Goal: Transaction & Acquisition: Book appointment/travel/reservation

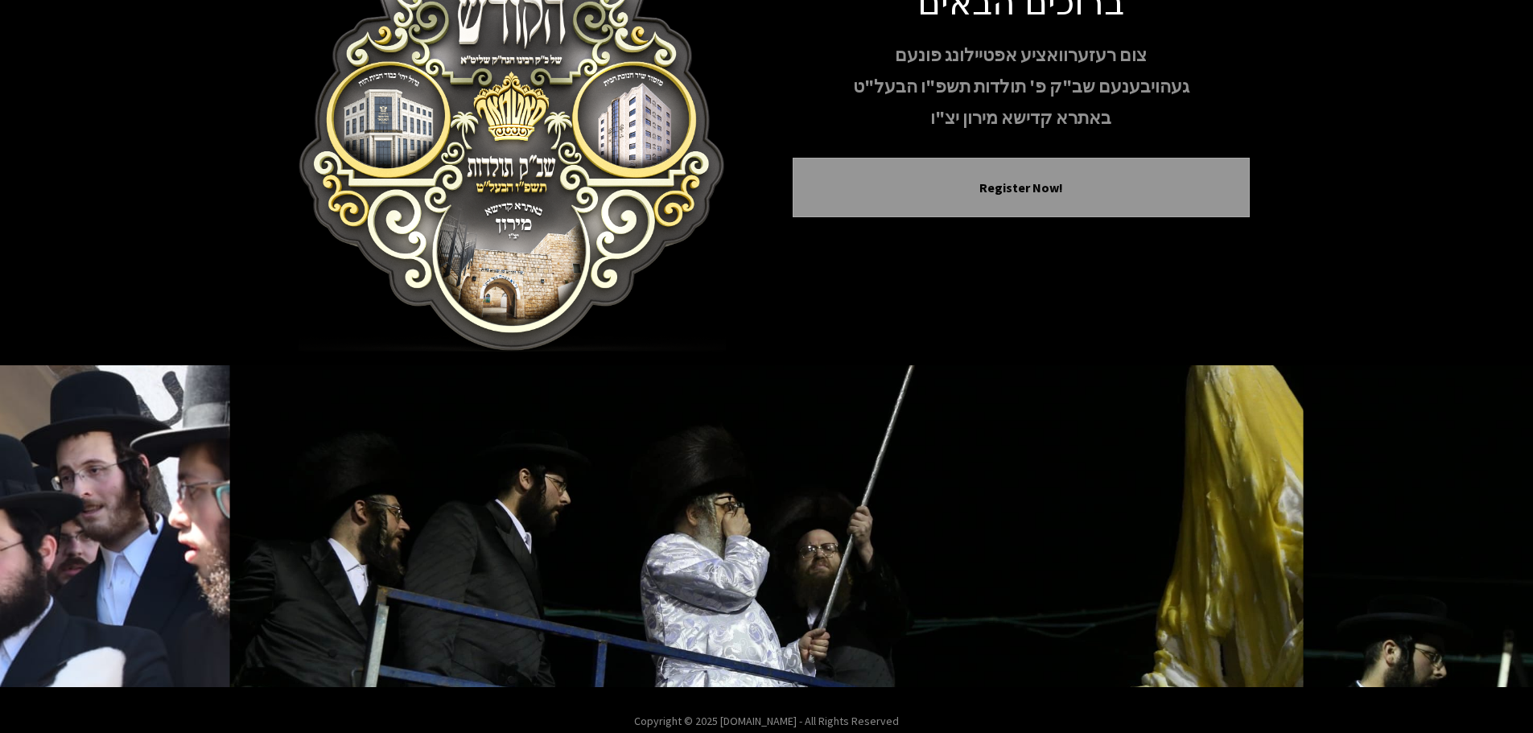
scroll to position [166, 0]
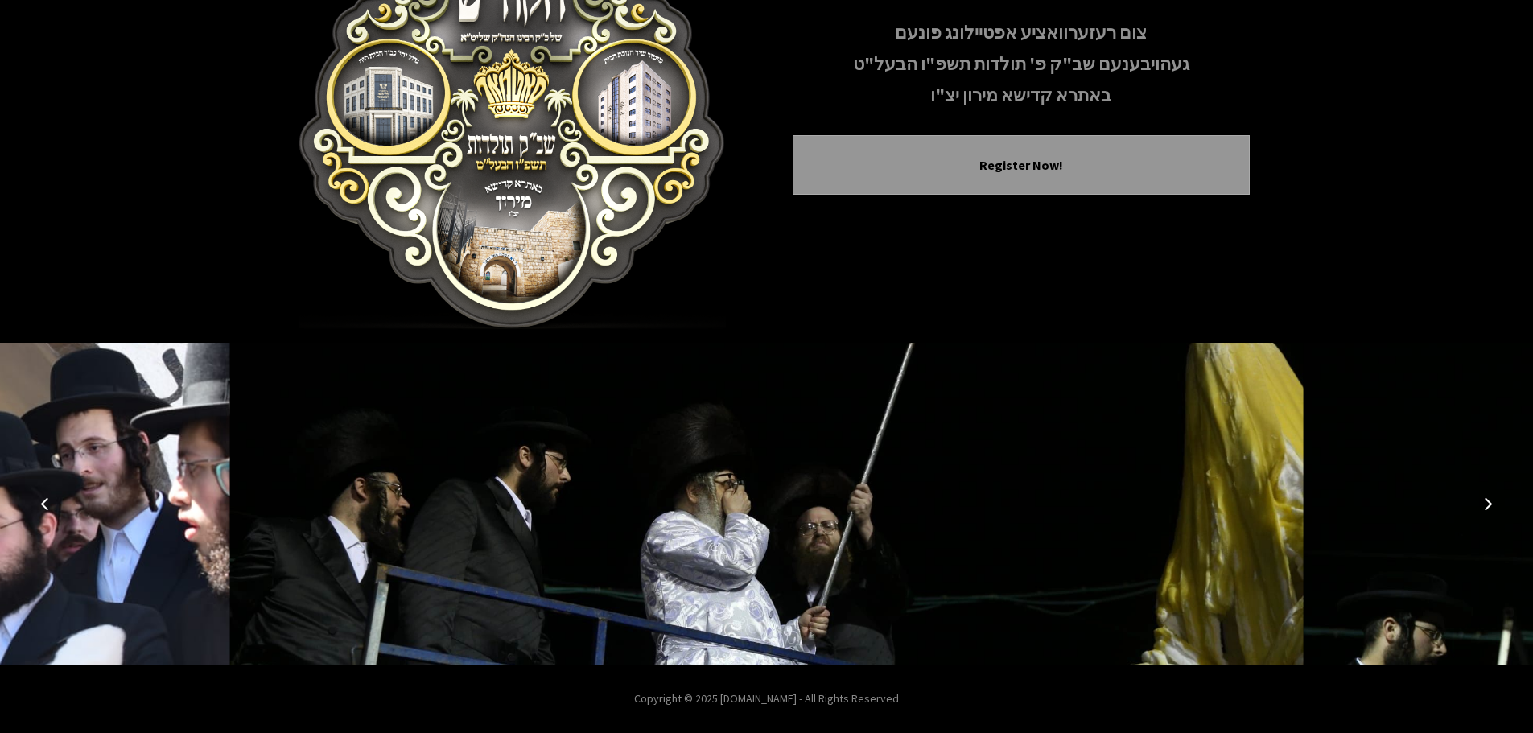
click at [1477, 508] on button "Next image" at bounding box center [1488, 503] width 39 height 39
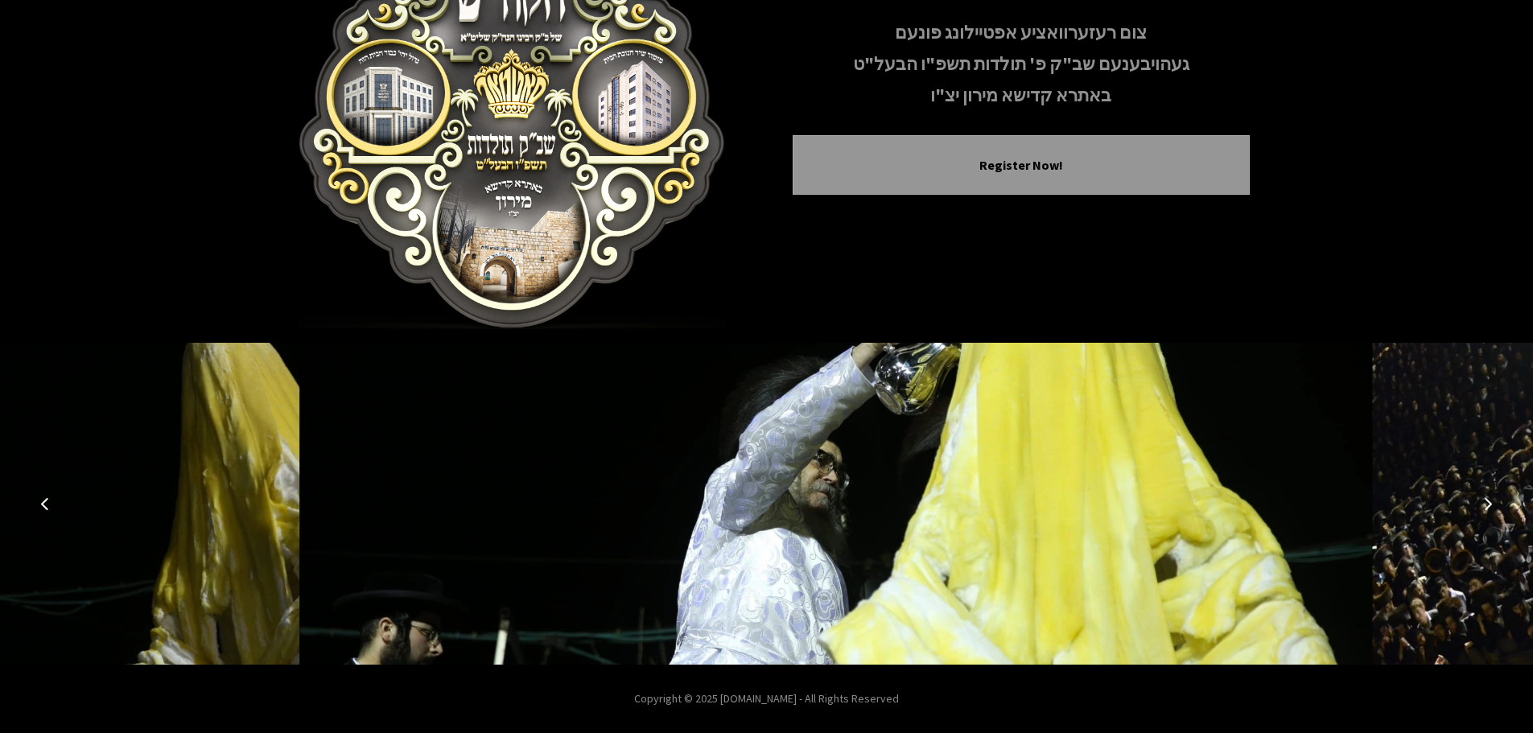
click at [1478, 509] on button "Next image" at bounding box center [1488, 503] width 39 height 39
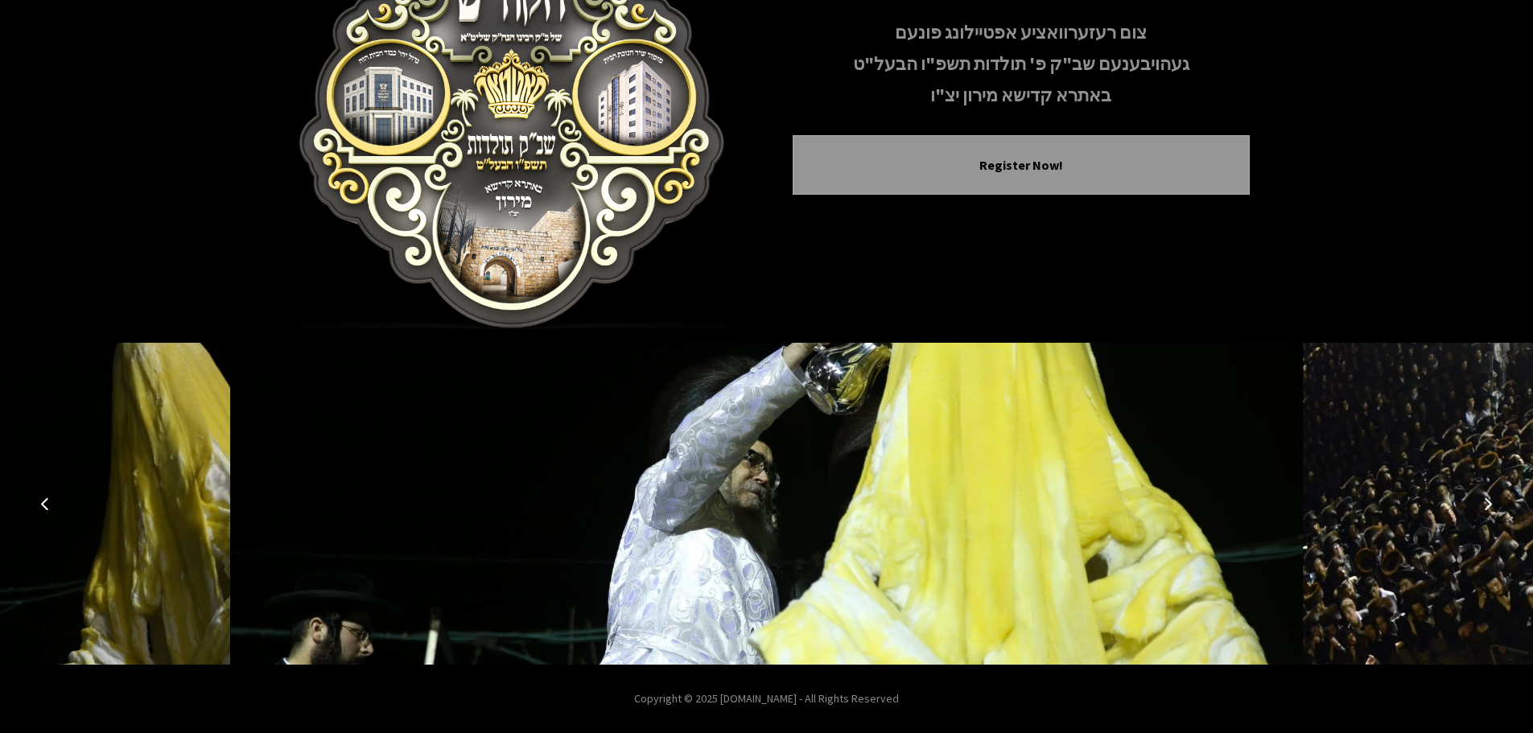
click at [1490, 508] on icon "Next image" at bounding box center [1487, 503] width 13 height 13
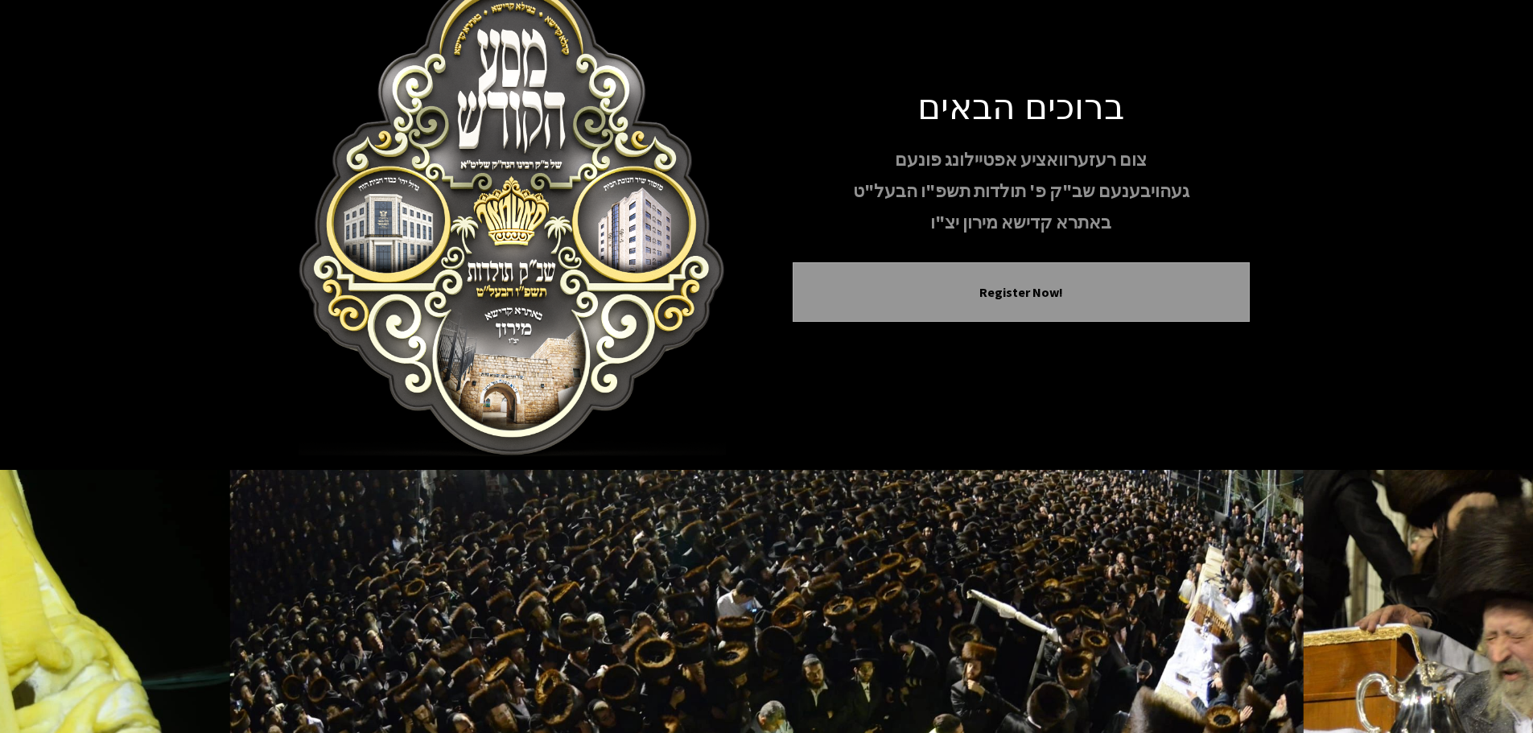
scroll to position [0, 0]
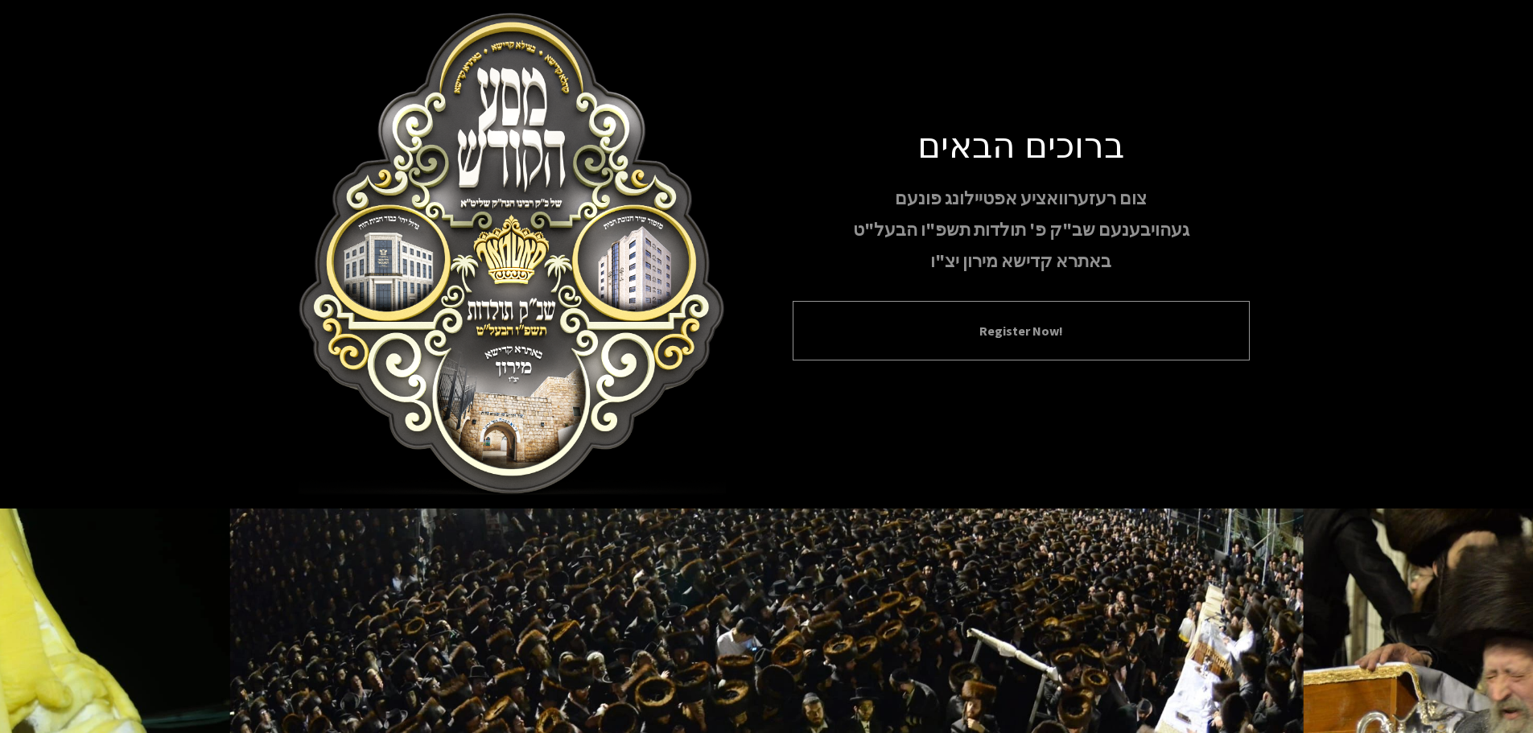
click at [971, 323] on button "Register Now!" at bounding box center [1021, 330] width 417 height 19
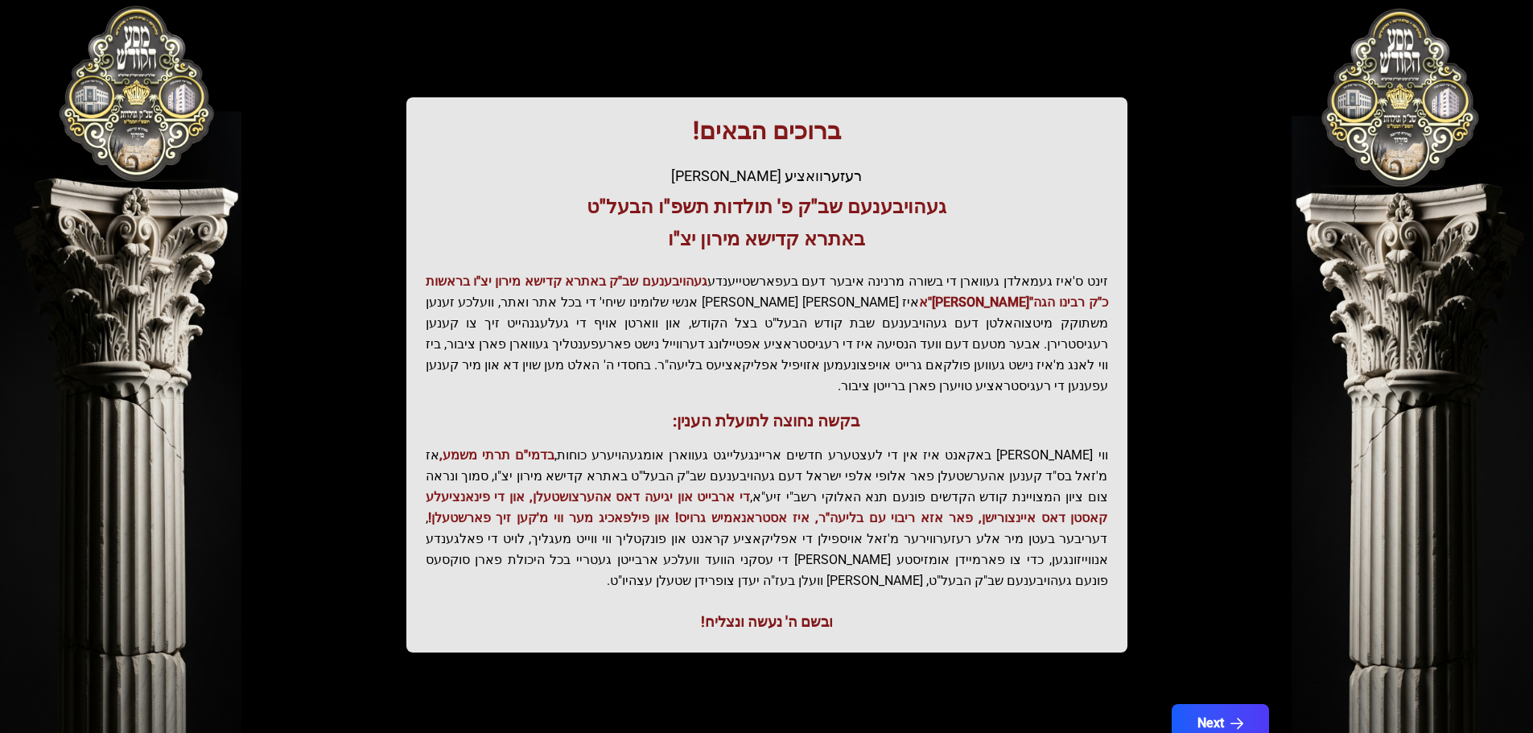
scroll to position [199, 0]
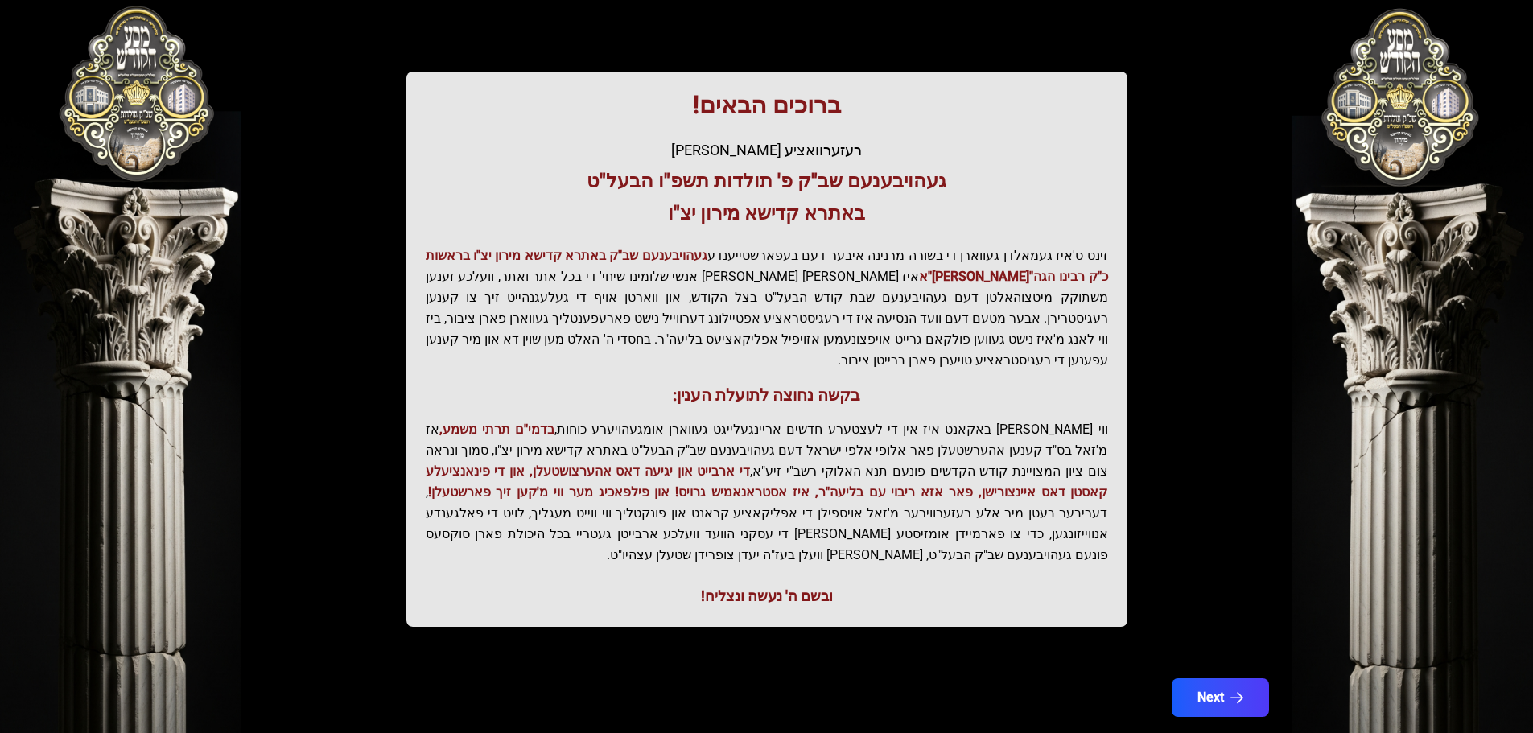
drag, startPoint x: 995, startPoint y: 488, endPoint x: 899, endPoint y: 366, distance: 155.8
click at [899, 384] on h3 "בקשה נחוצה לתועלת הענין:" at bounding box center [767, 395] width 682 height 23
click at [1234, 691] on icon "button" at bounding box center [1237, 698] width 14 height 14
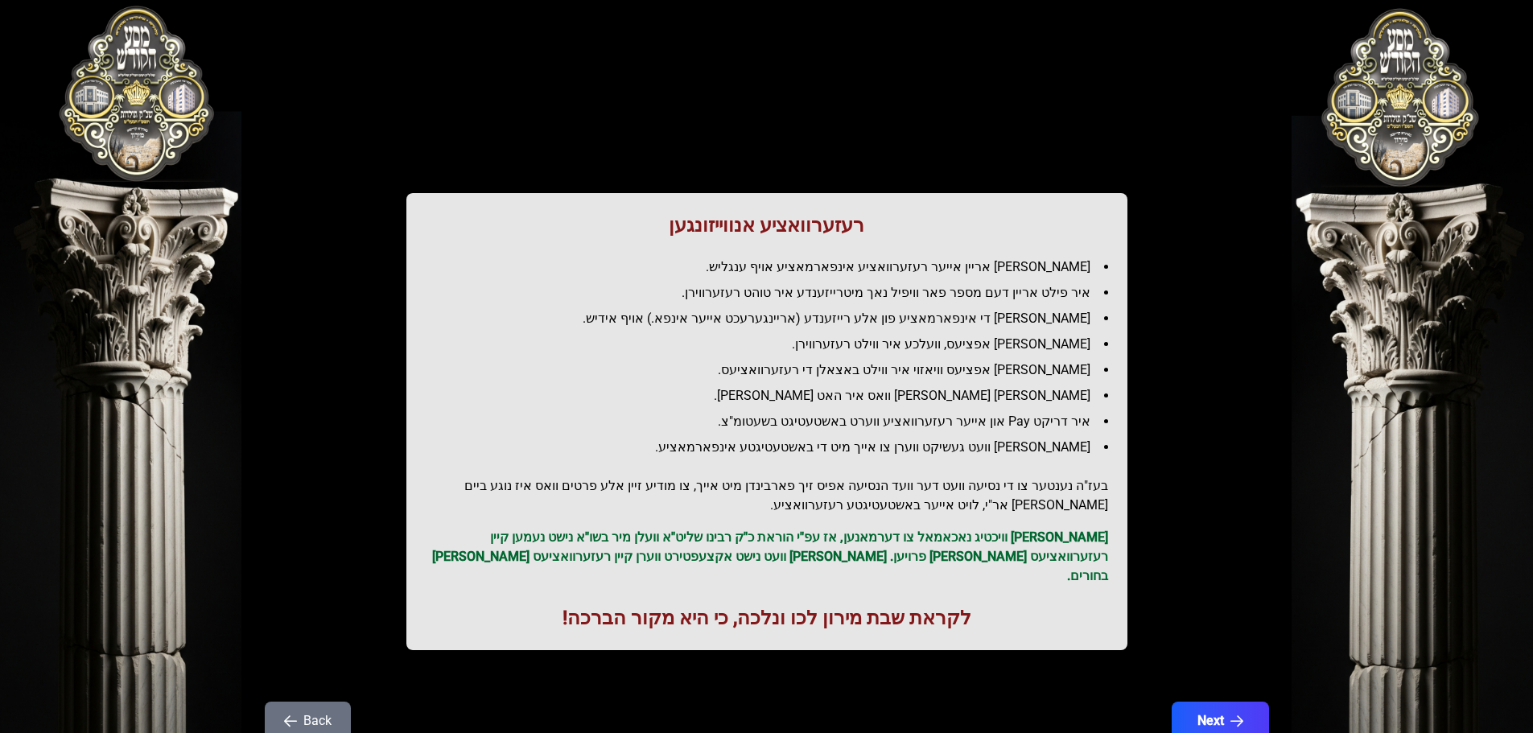
scroll to position [46, 0]
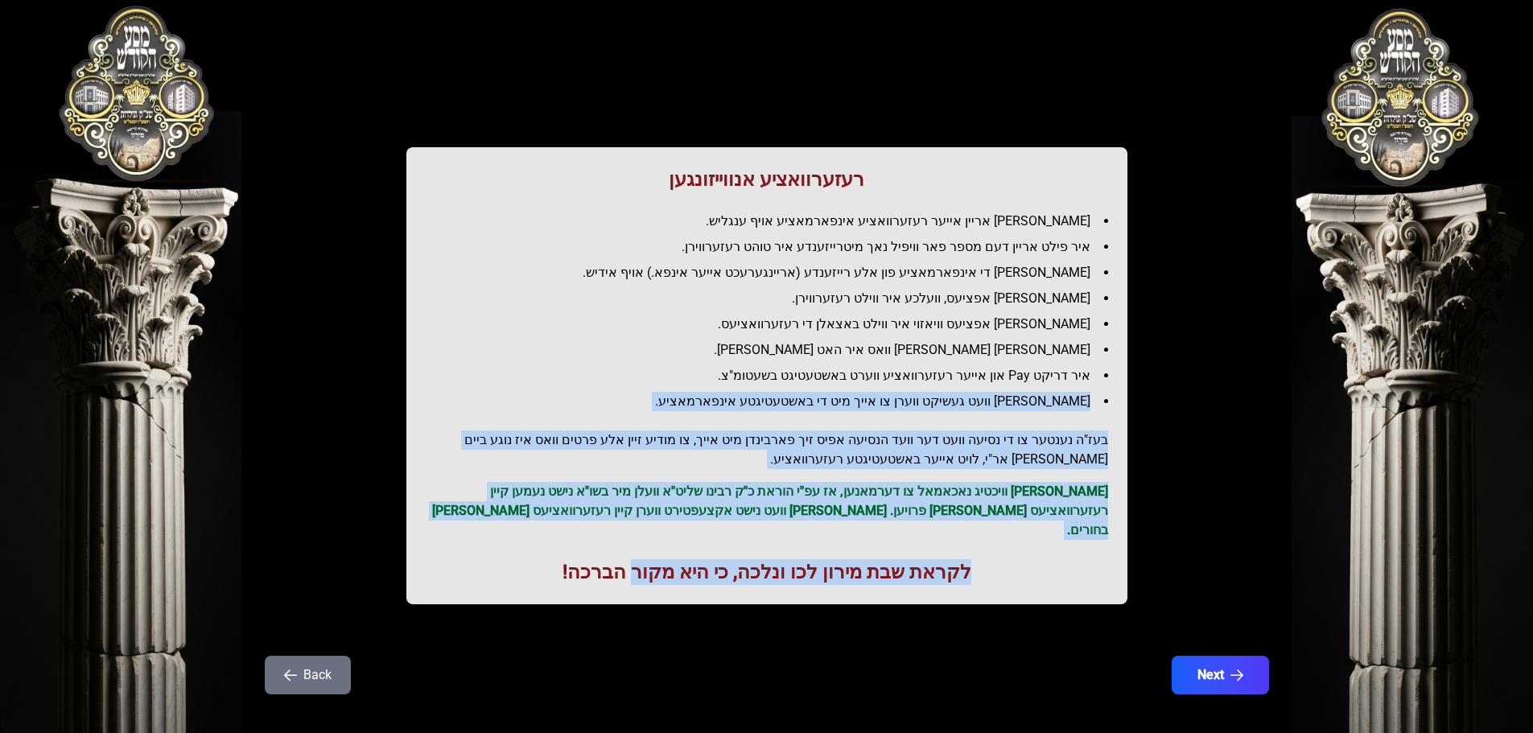
drag, startPoint x: 642, startPoint y: 525, endPoint x: 665, endPoint y: 373, distance: 154.5
click at [665, 373] on div "רעזערוואציע אנווייזונגען איר לייגט אריין אייער רעזערוואציע אינפארמאציע אויף ענג…" at bounding box center [766, 375] width 721 height 457
click at [665, 373] on li "איר דריקט Pay און אייער רעזערוואציע ווערט באשטעטיגט בשעטומ"צ." at bounding box center [773, 375] width 669 height 19
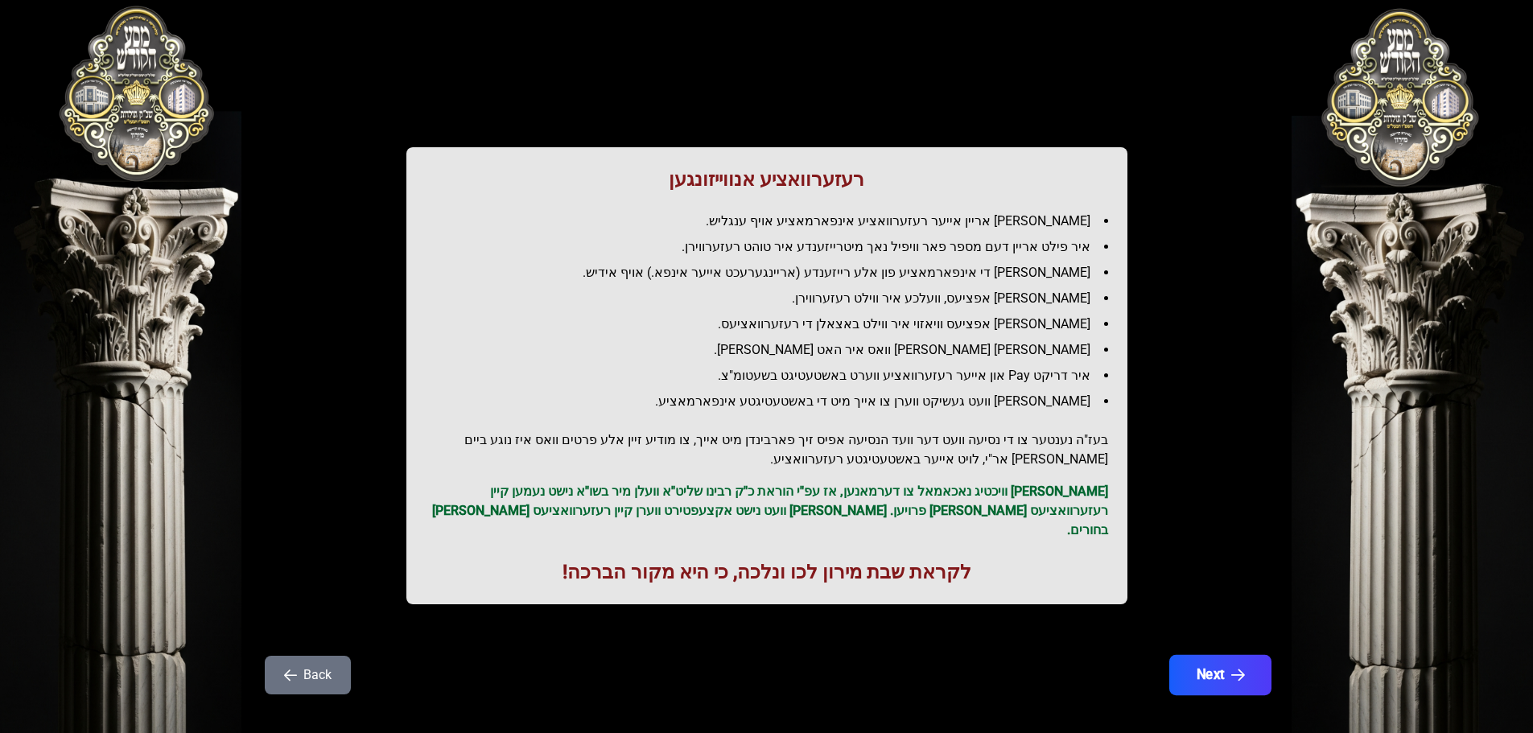
click at [1230, 669] on icon "button" at bounding box center [1237, 676] width 14 height 14
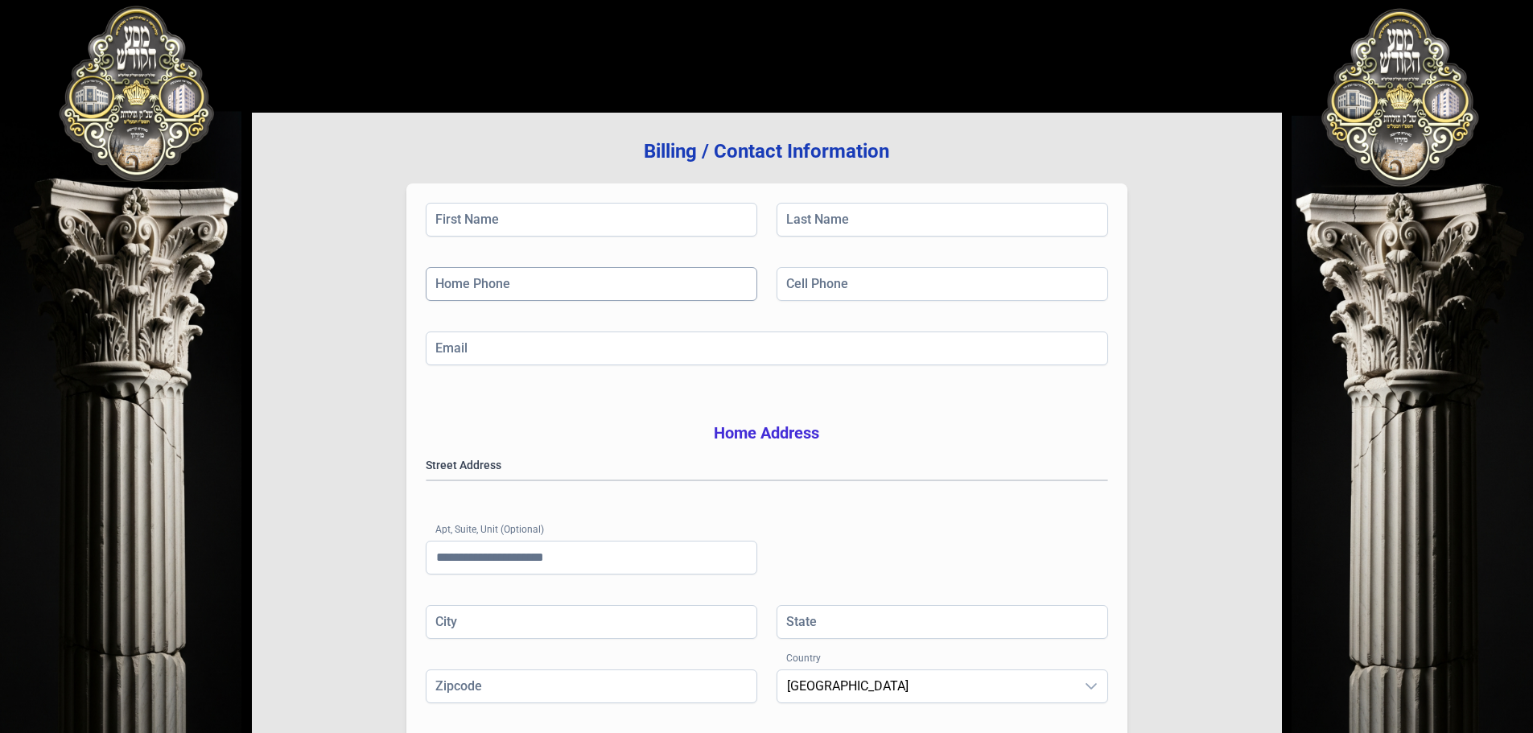
scroll to position [0, 0]
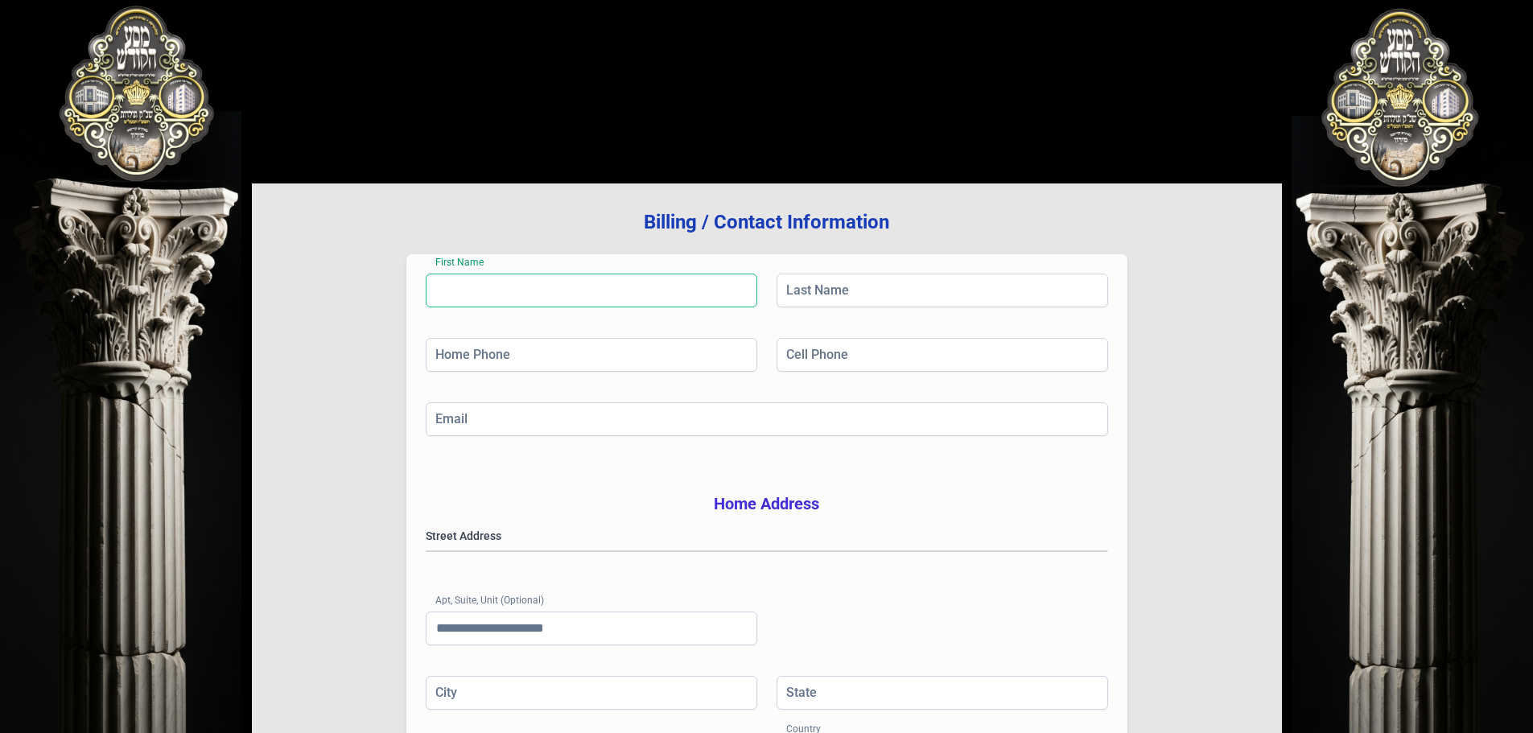
click at [521, 298] on input "First Name" at bounding box center [592, 291] width 332 height 34
type input "*****"
type input "*********"
type input "**********"
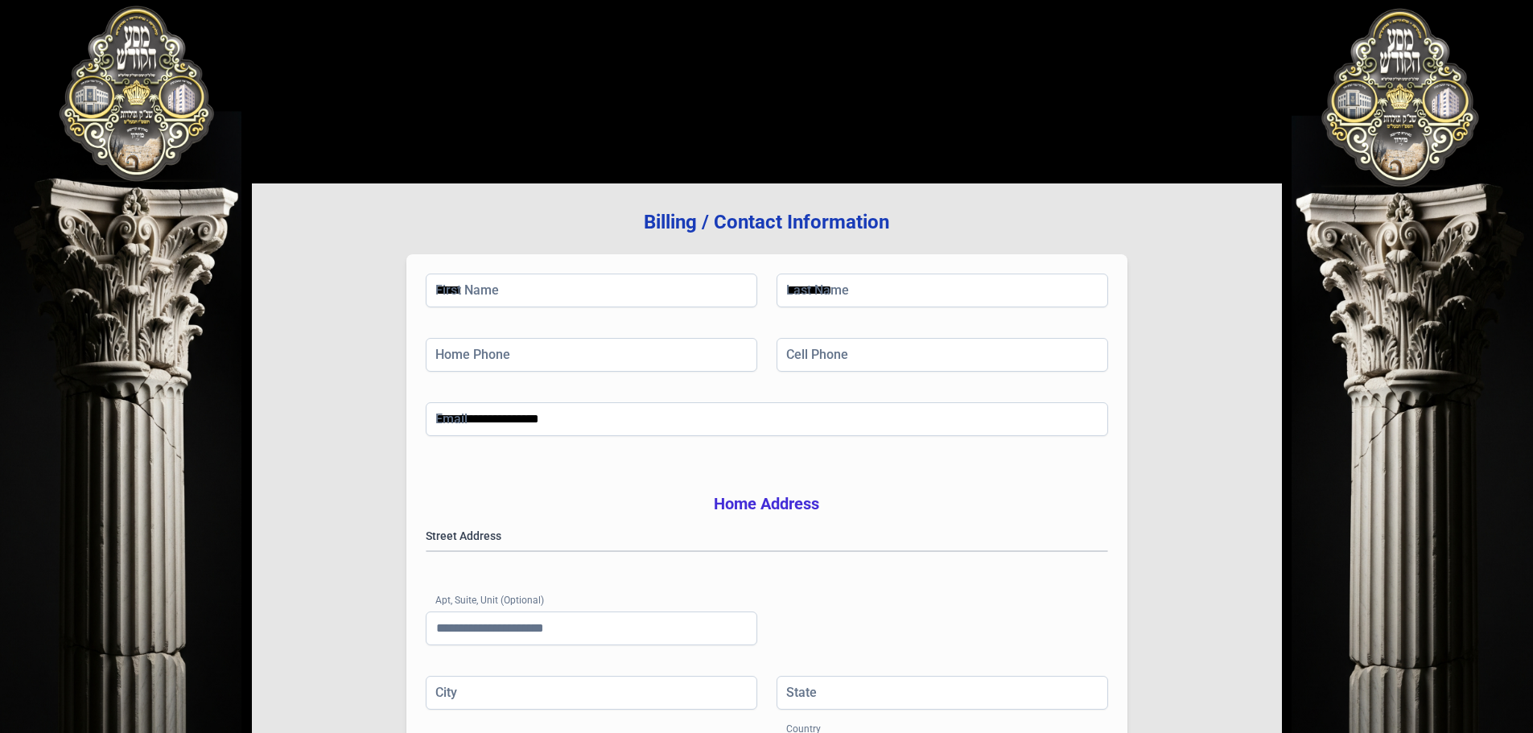
type input "**"
type input "*****"
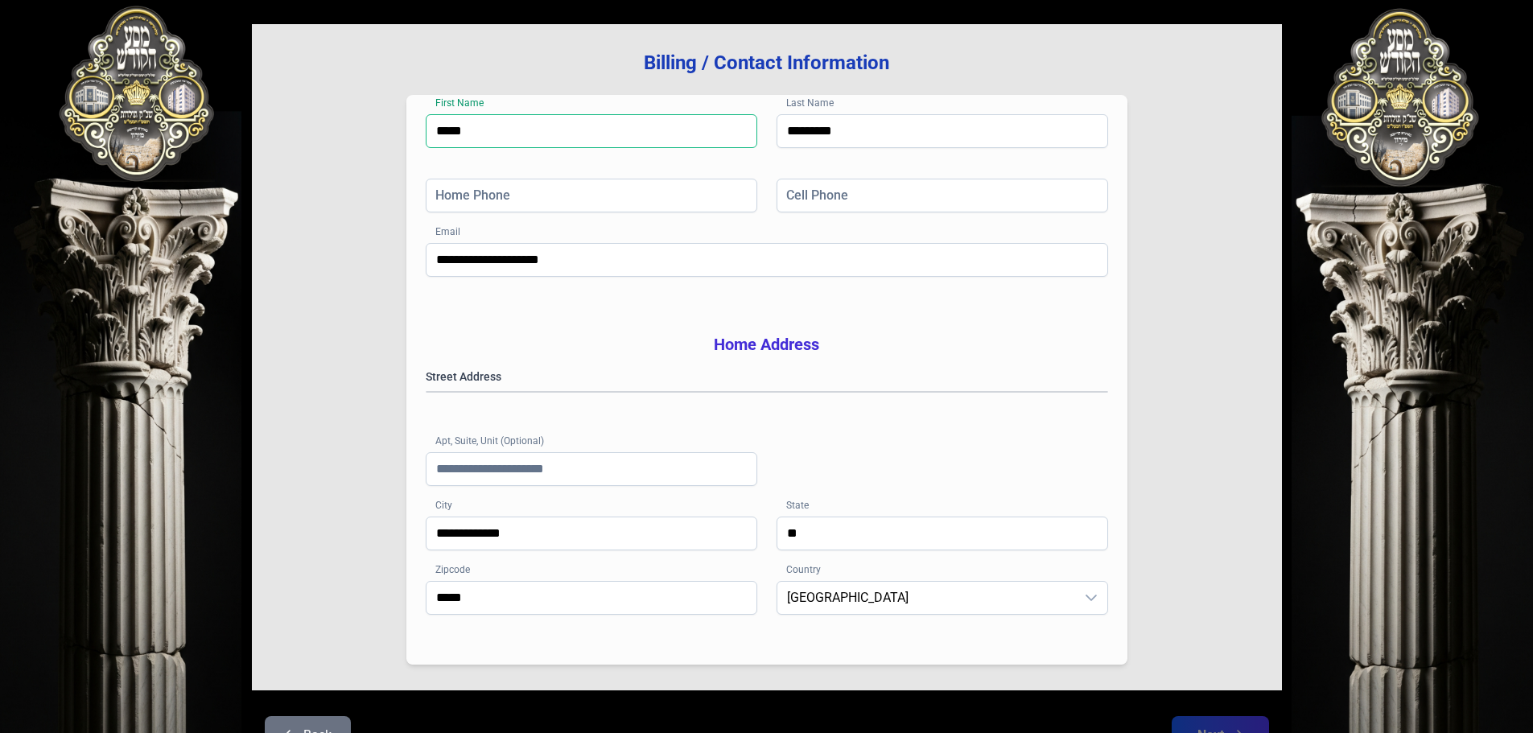
scroll to position [161, 0]
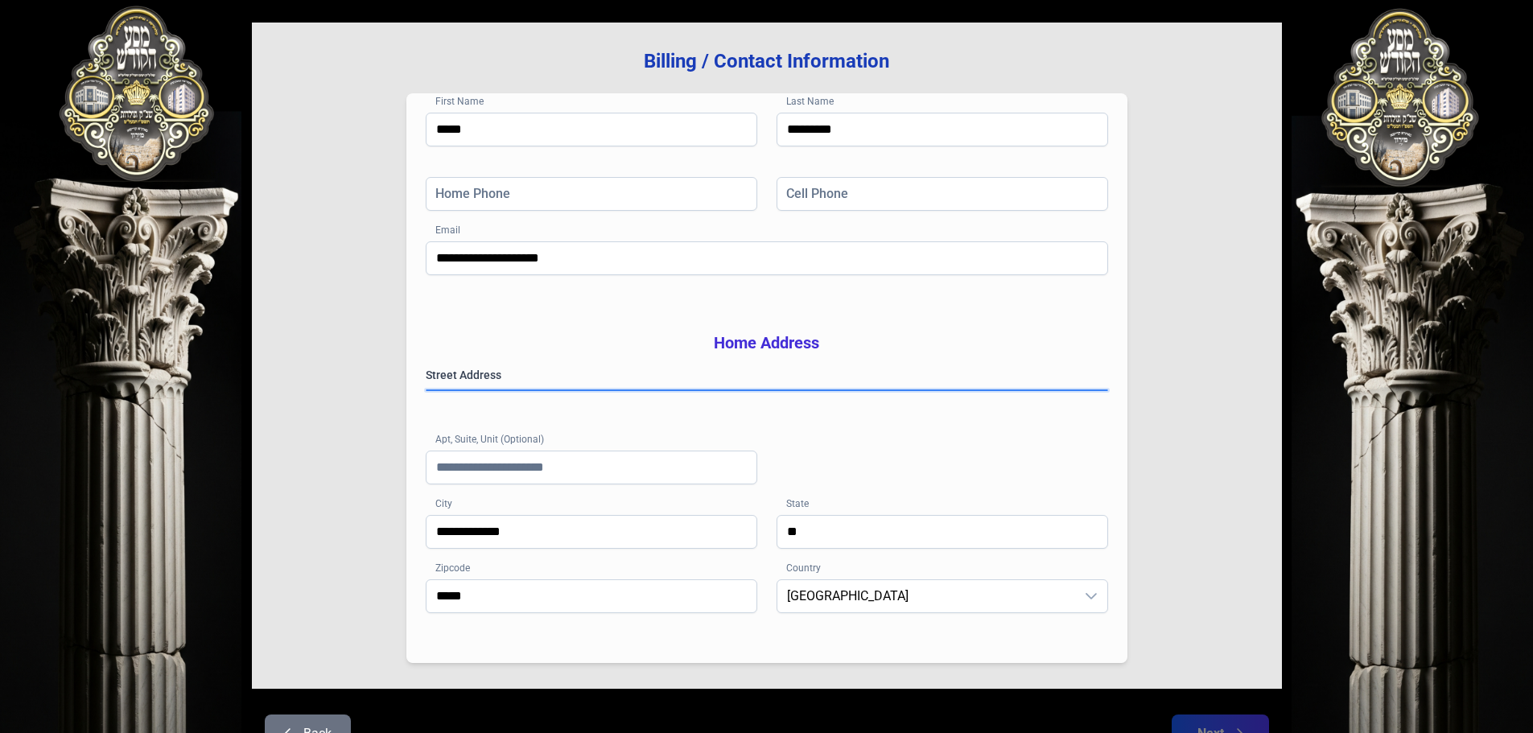
click at [426, 390] on gmp-place-autocomplete at bounding box center [426, 390] width 0 height 0
type input "**********"
type input "**"
type input "*********"
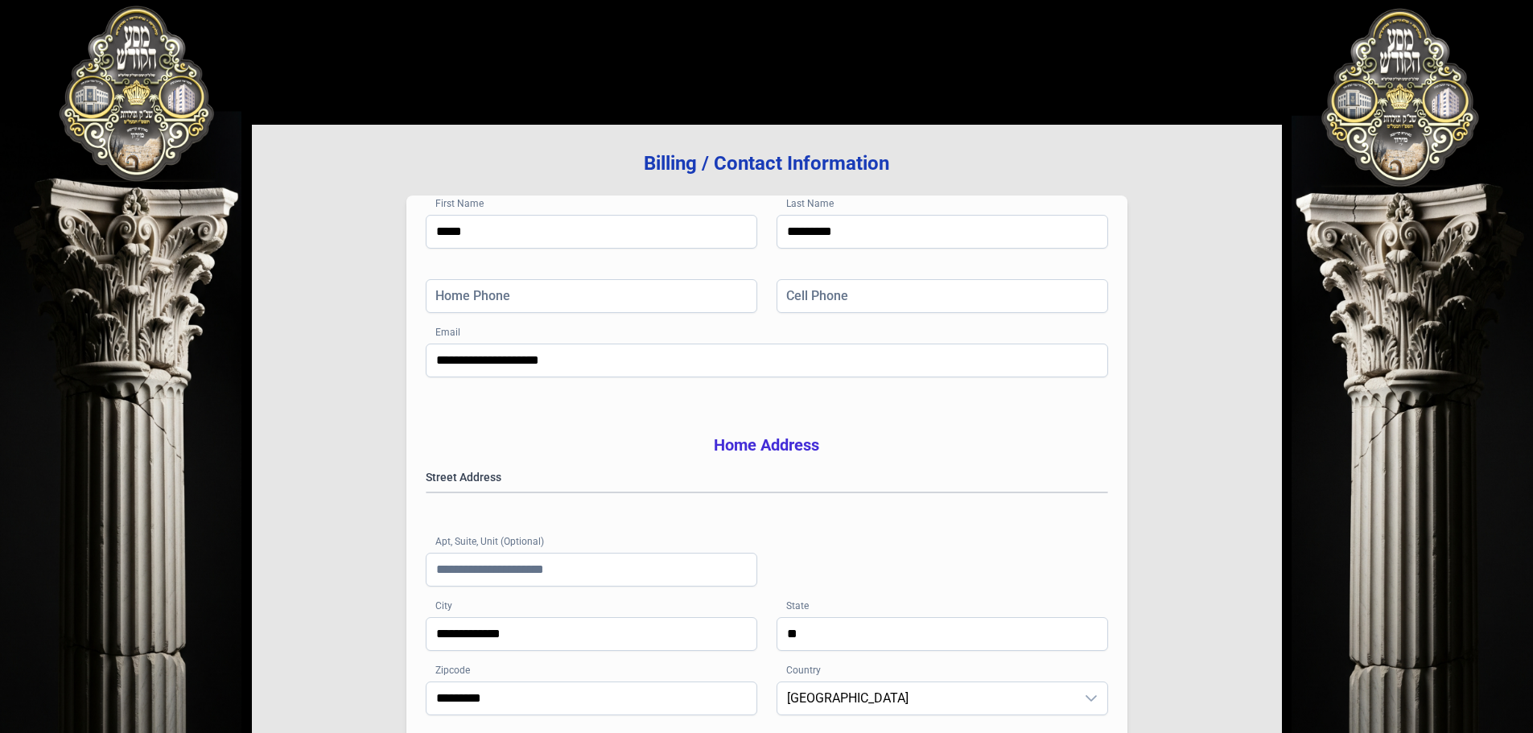
scroll to position [22, 0]
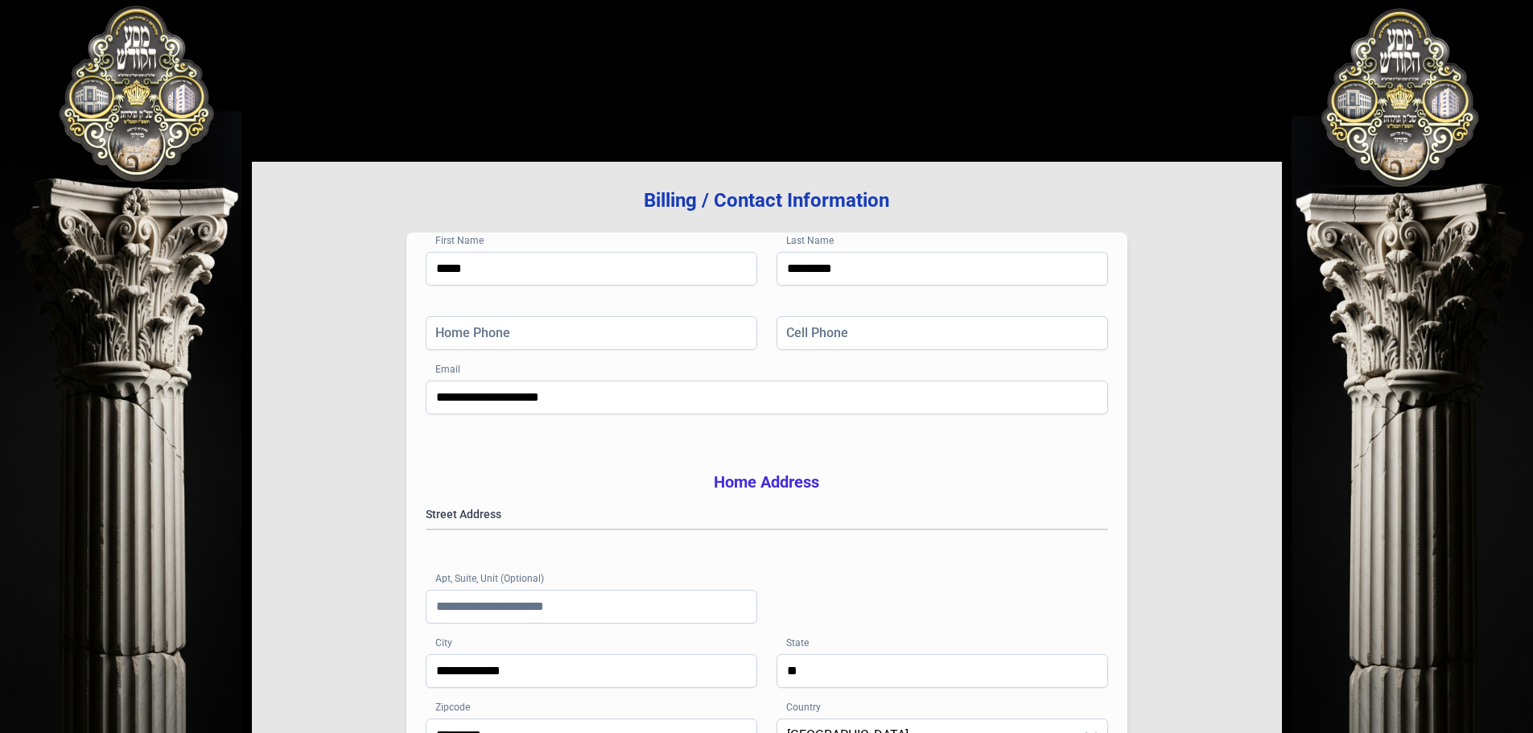
click at [938, 440] on div "**********" at bounding box center [767, 413] width 682 height 64
drag, startPoint x: 477, startPoint y: 328, endPoint x: 492, endPoint y: 342, distance: 20.5
click at [477, 328] on input "Home Phone" at bounding box center [592, 333] width 332 height 34
click at [827, 492] on h3 "Home Address" at bounding box center [767, 482] width 682 height 23
drag, startPoint x: 492, startPoint y: 643, endPoint x: 566, endPoint y: 641, distance: 74.9
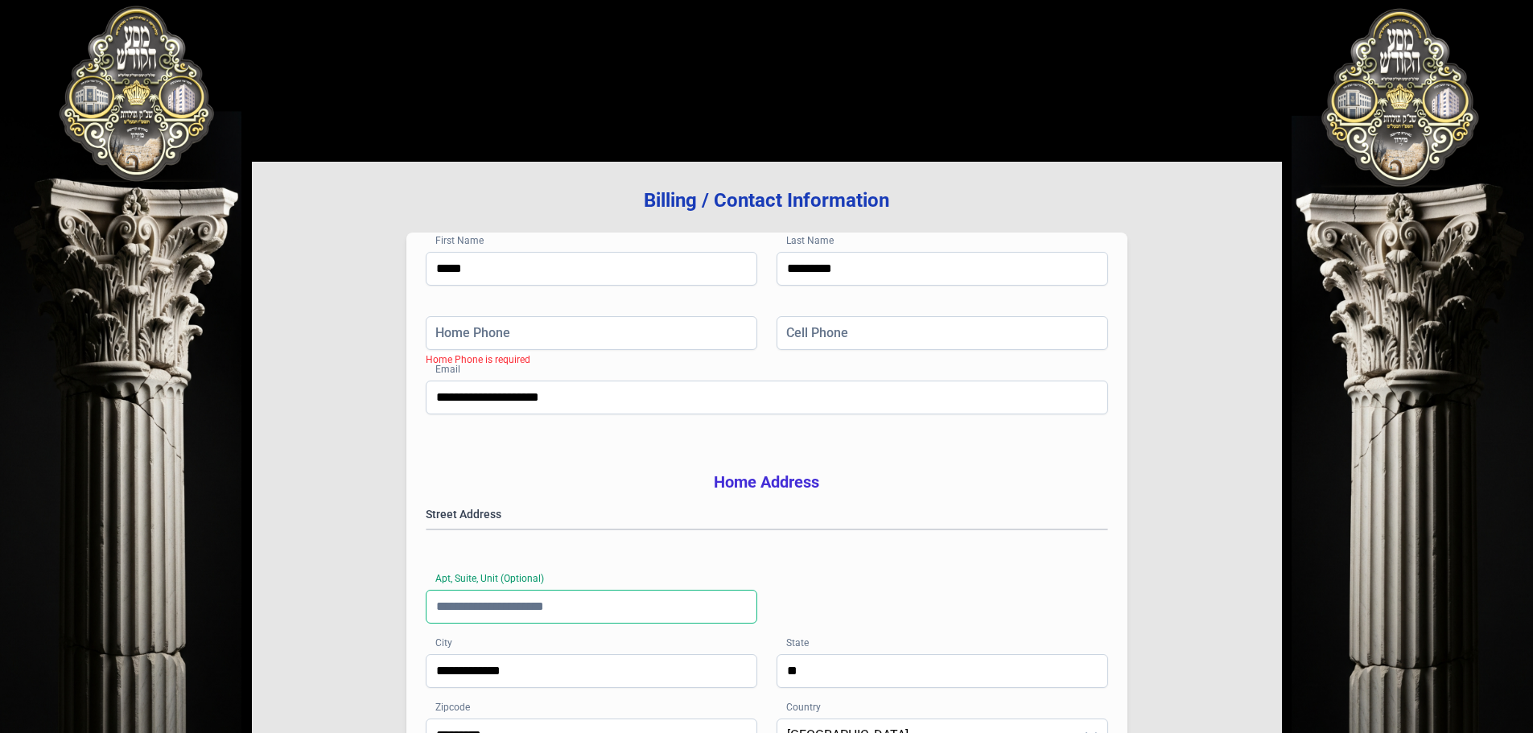
click at [492, 624] on input "Apt, Suite, Unit (Optional)" at bounding box center [592, 607] width 332 height 34
click at [817, 598] on div "**********" at bounding box center [767, 580] width 682 height 148
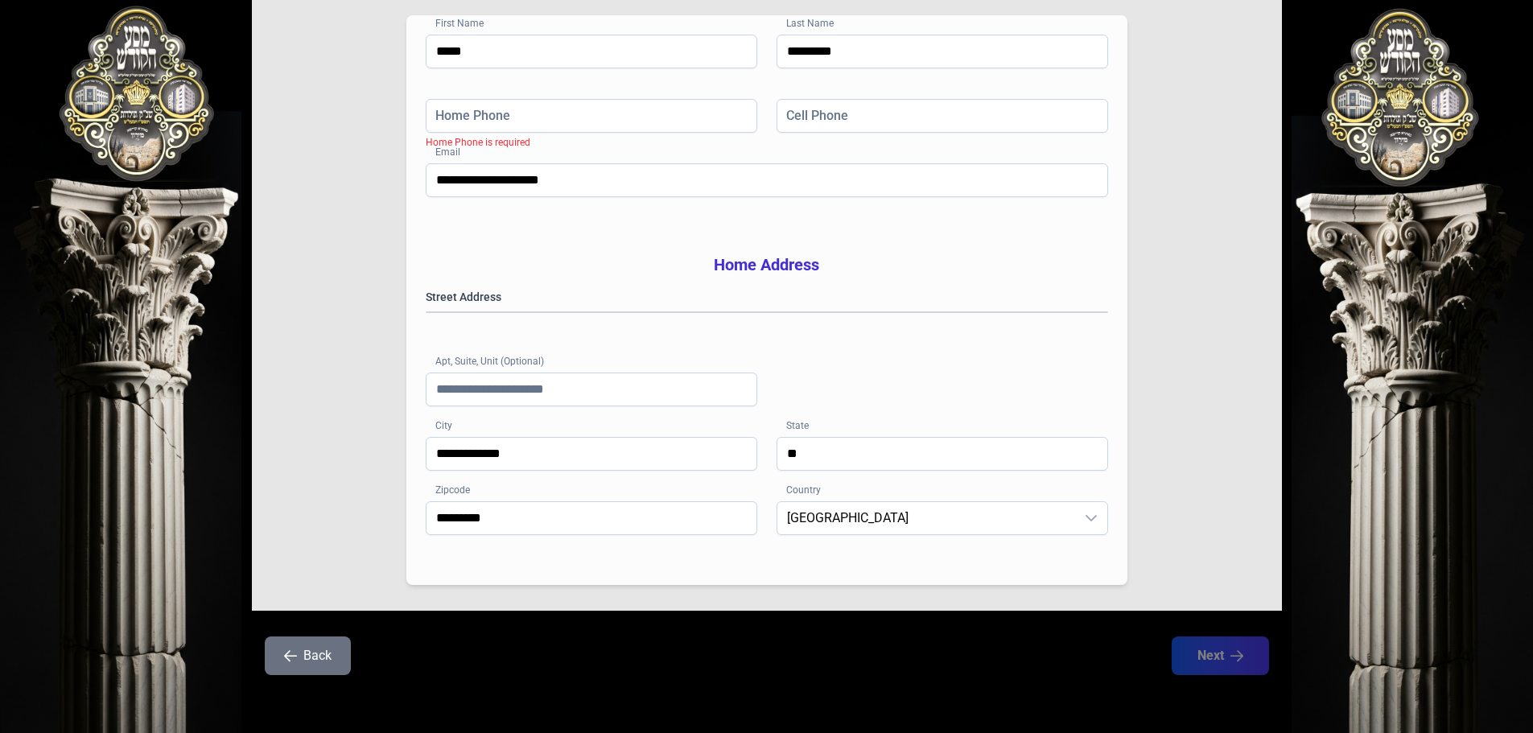
scroll to position [263, 0]
click at [587, 376] on input "Apt, Suite, Unit (Optional)" at bounding box center [592, 390] width 332 height 34
type input "*"
click at [892, 393] on div "**********" at bounding box center [767, 363] width 682 height 148
click at [526, 99] on input "Home Phone" at bounding box center [592, 116] width 332 height 34
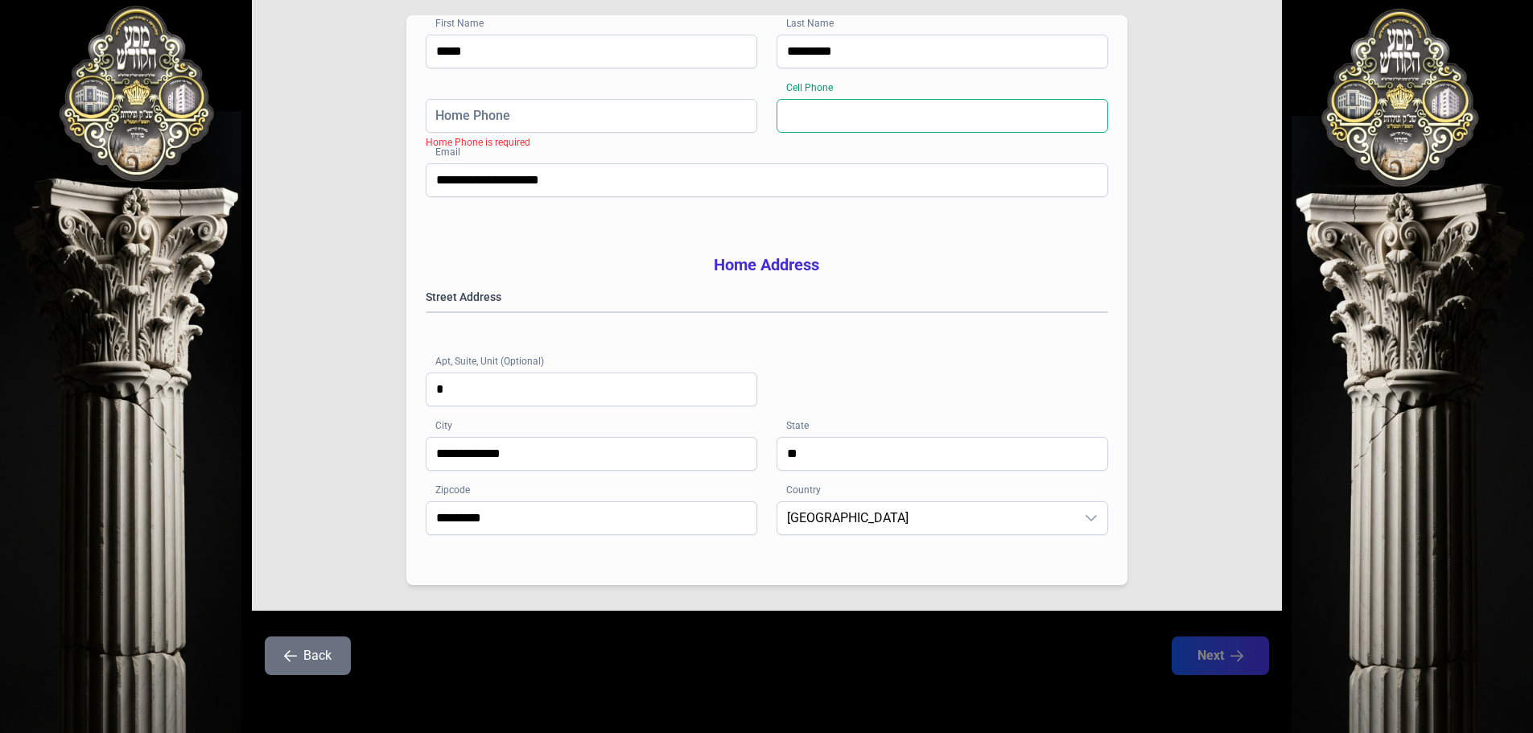
click at [854, 104] on input "Cell Phone" at bounding box center [943, 116] width 332 height 34
type input "**********"
type input "*****"
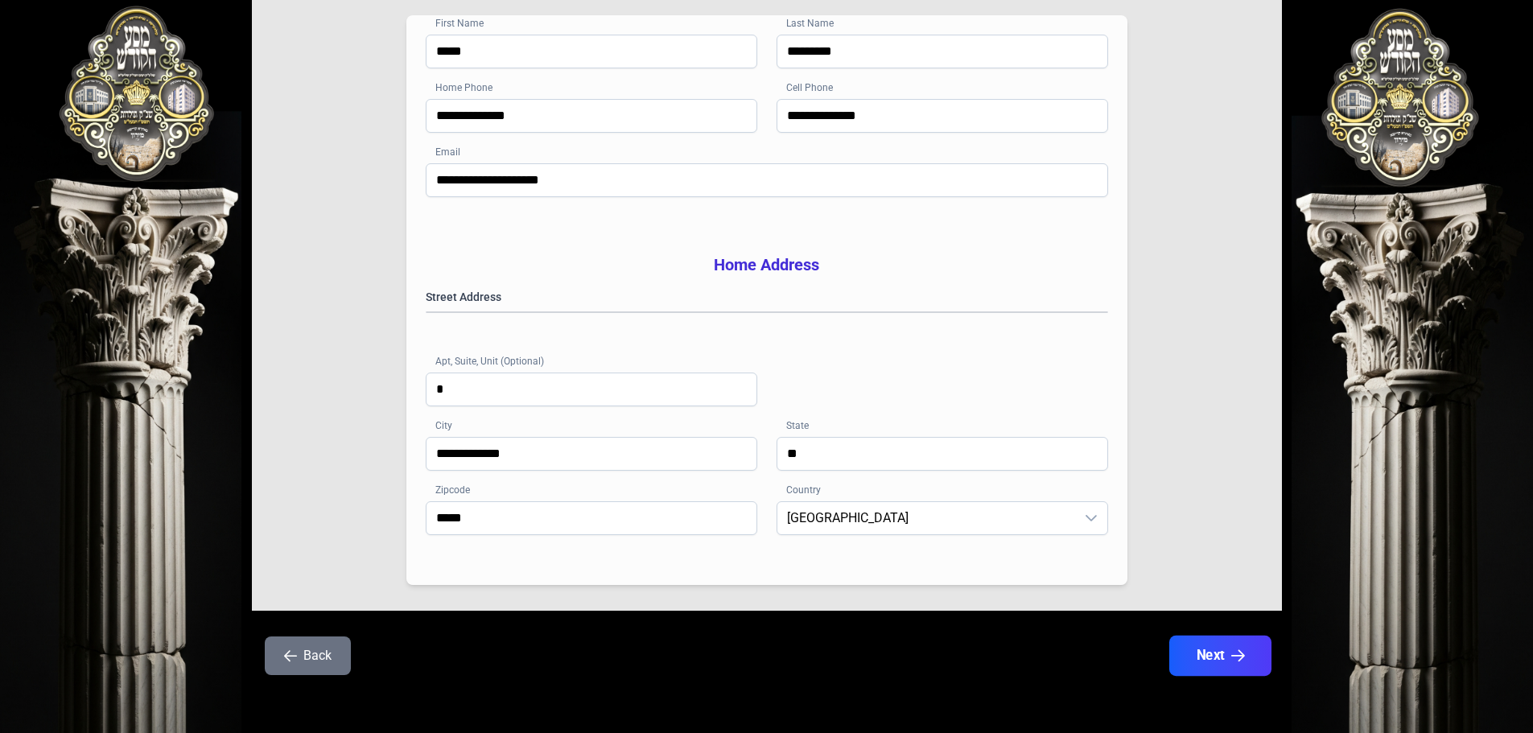
click at [1201, 653] on button "Next" at bounding box center [1219, 656] width 102 height 40
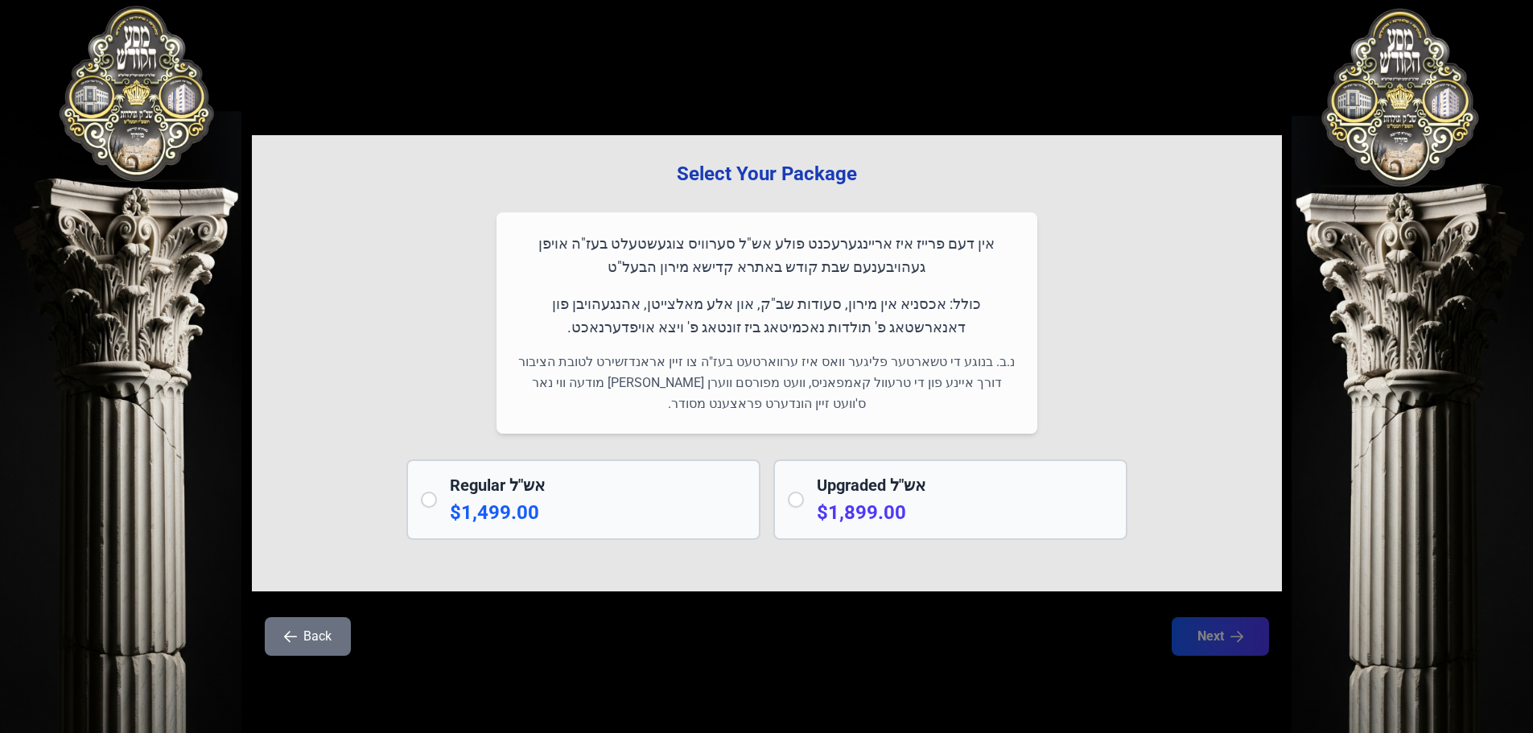
scroll to position [0, 0]
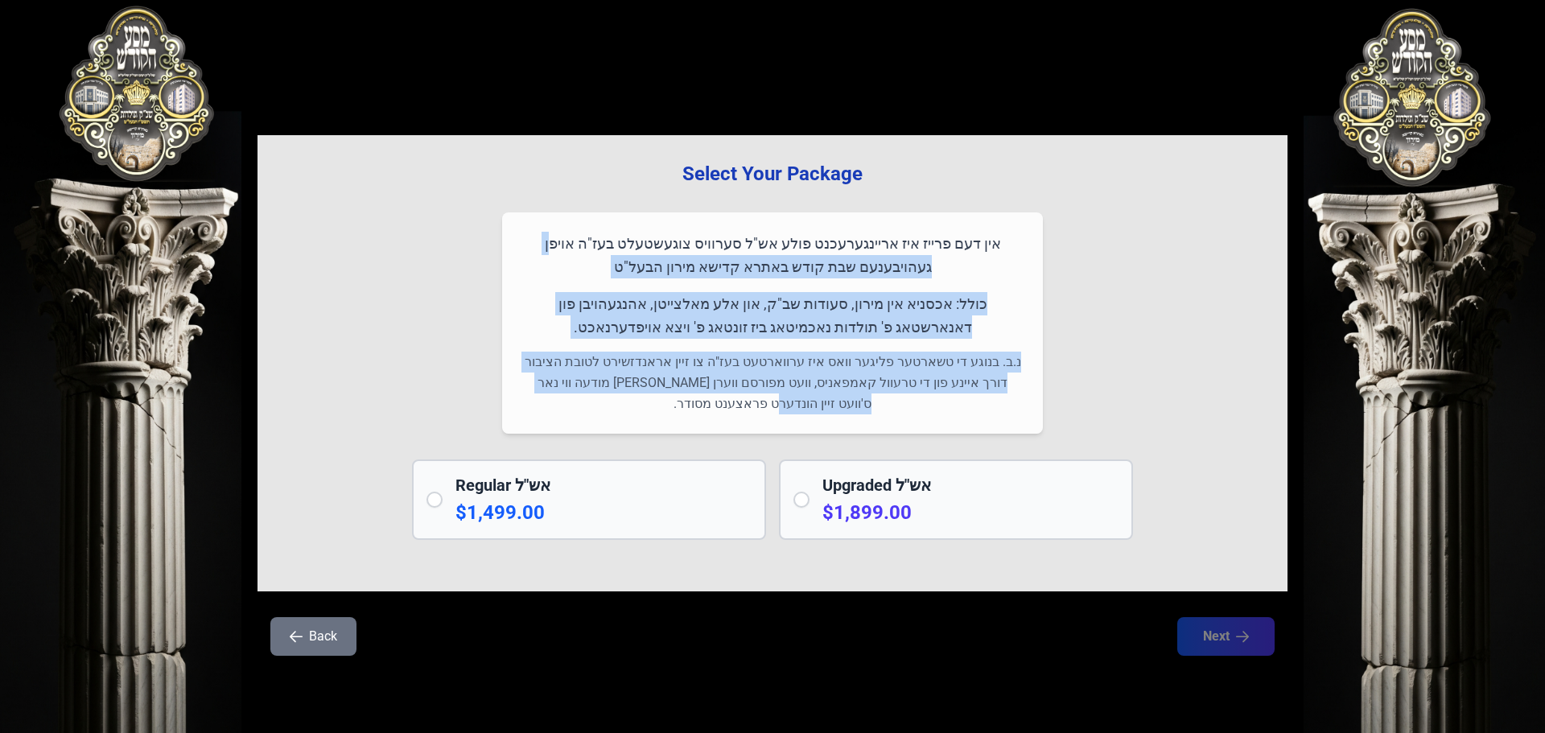
drag, startPoint x: 609, startPoint y: 218, endPoint x: 852, endPoint y: 414, distance: 312.4
click at [852, 414] on div "אין דעם פרייז איז אריינגערעכנט פולע אש"ל סערוויס צוגעשטעלט בעז"ה אויפן געהויבענ…" at bounding box center [772, 322] width 541 height 221
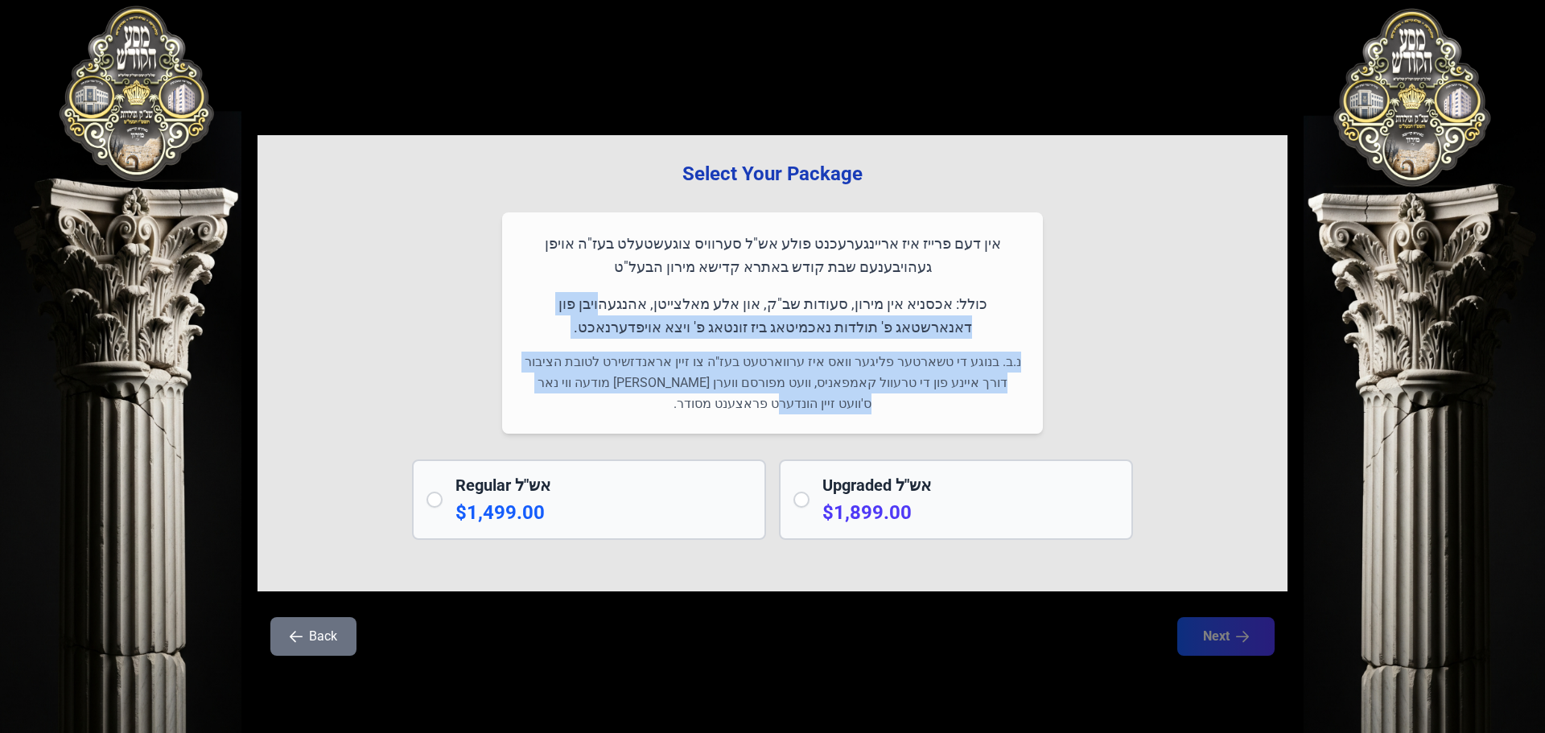
drag, startPoint x: 848, startPoint y: 415, endPoint x: 669, endPoint y: 287, distance: 219.7
click at [669, 287] on div "אין דעם פרייז איז אריינגערעכנט פולע אש"ל סערוויס צוגעשטעלט בעז"ה אויפן געהויבענ…" at bounding box center [772, 322] width 541 height 221
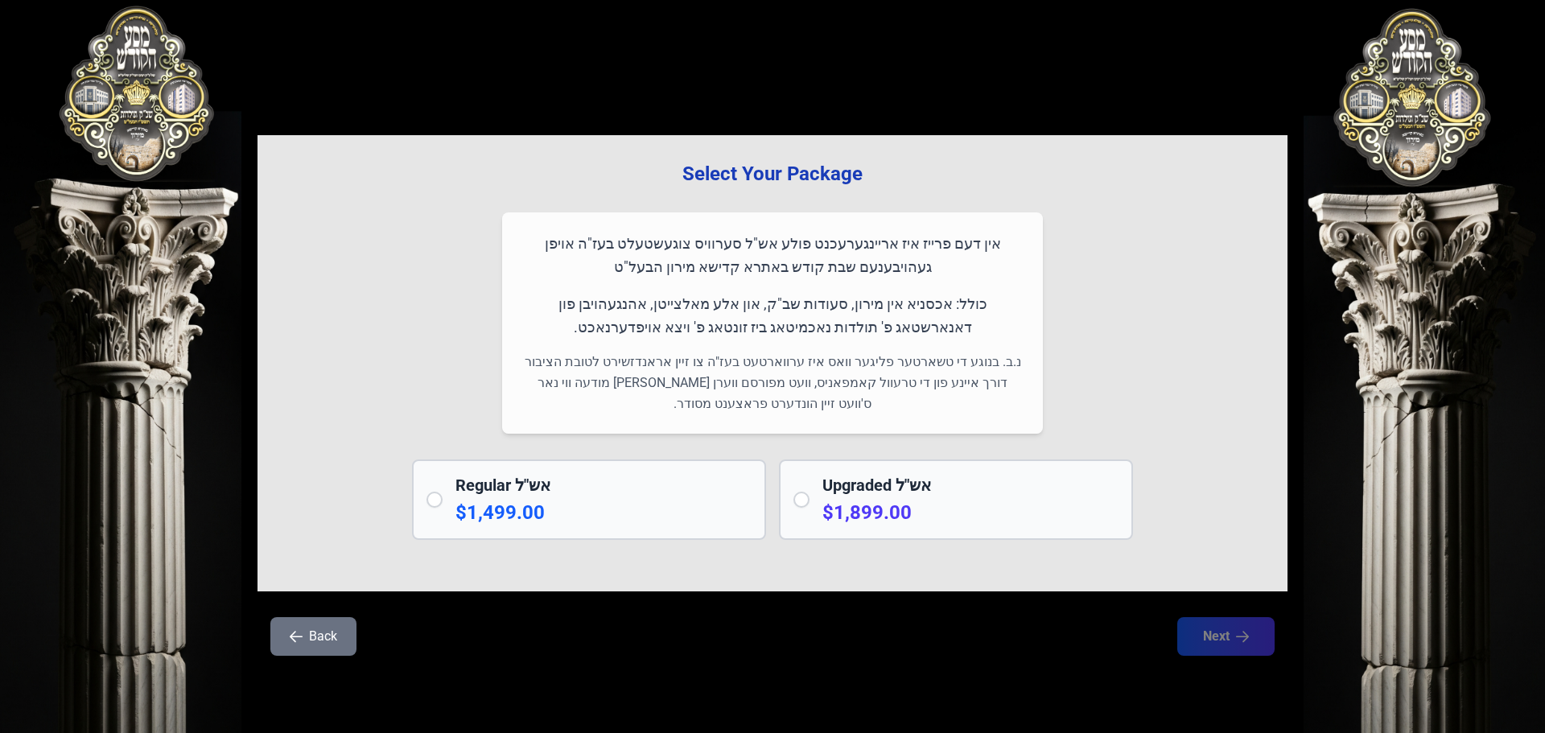
click at [824, 495] on h2 "Upgraded אש"ל" at bounding box center [970, 485] width 296 height 23
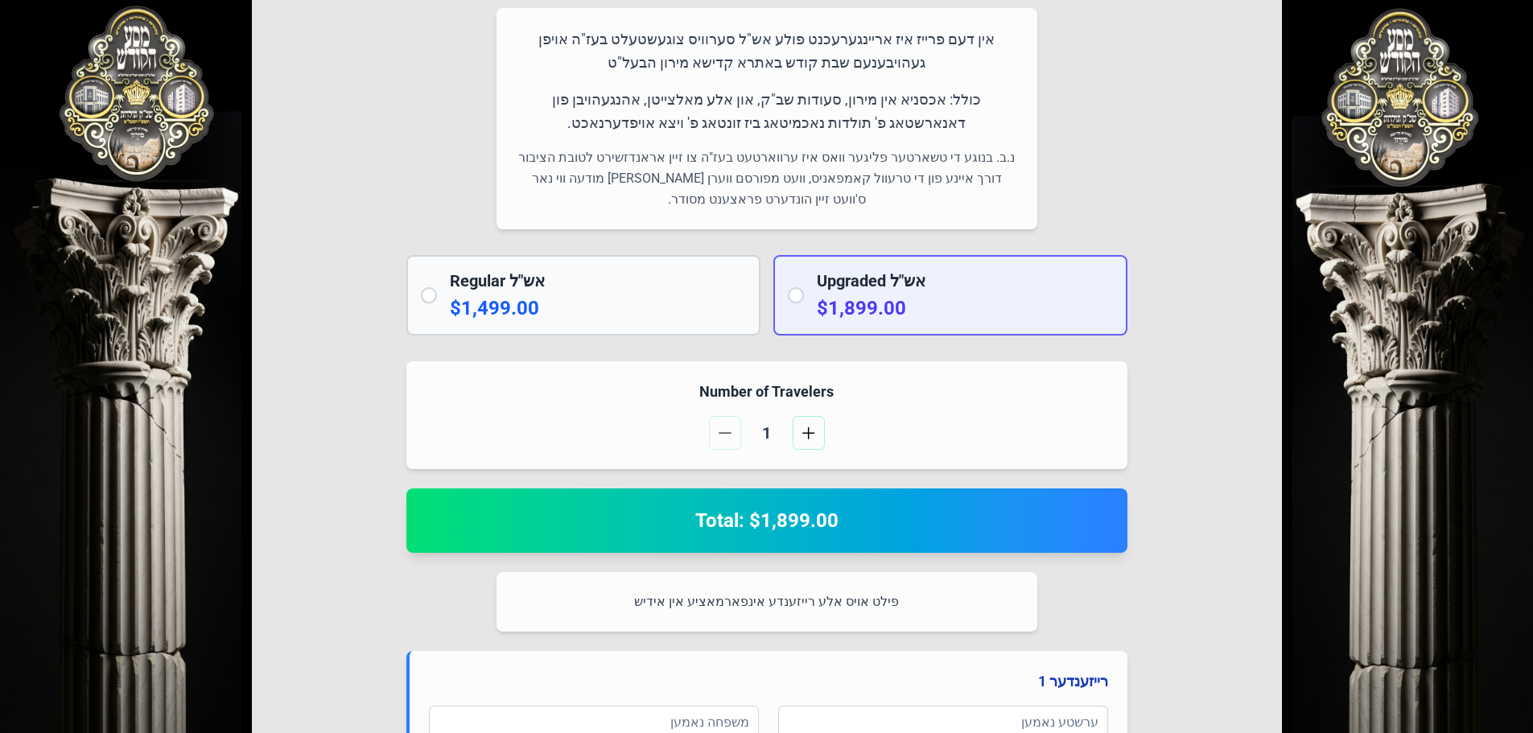
scroll to position [241, 0]
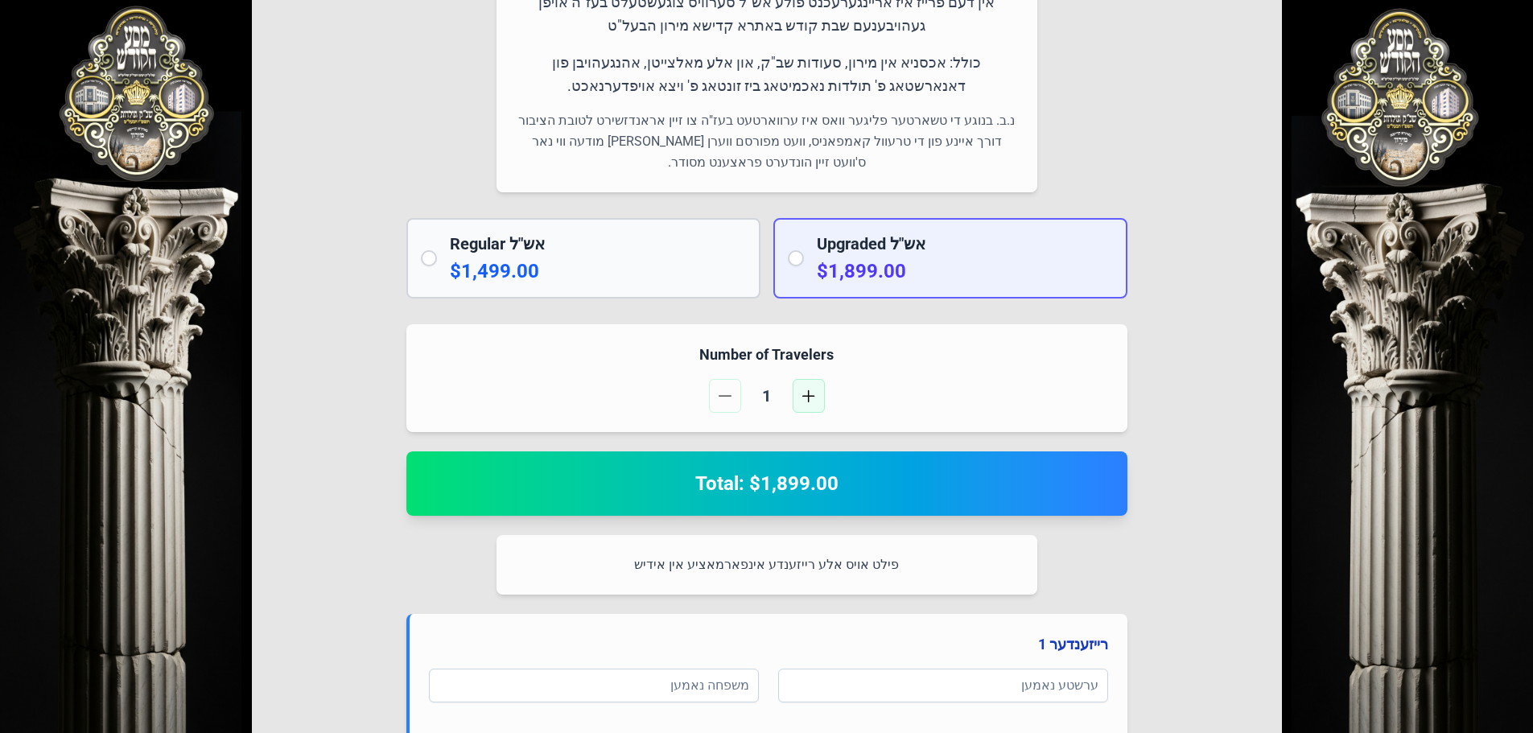
click at [797, 389] on button "button" at bounding box center [809, 396] width 32 height 34
click at [715, 404] on button "button" at bounding box center [725, 396] width 32 height 34
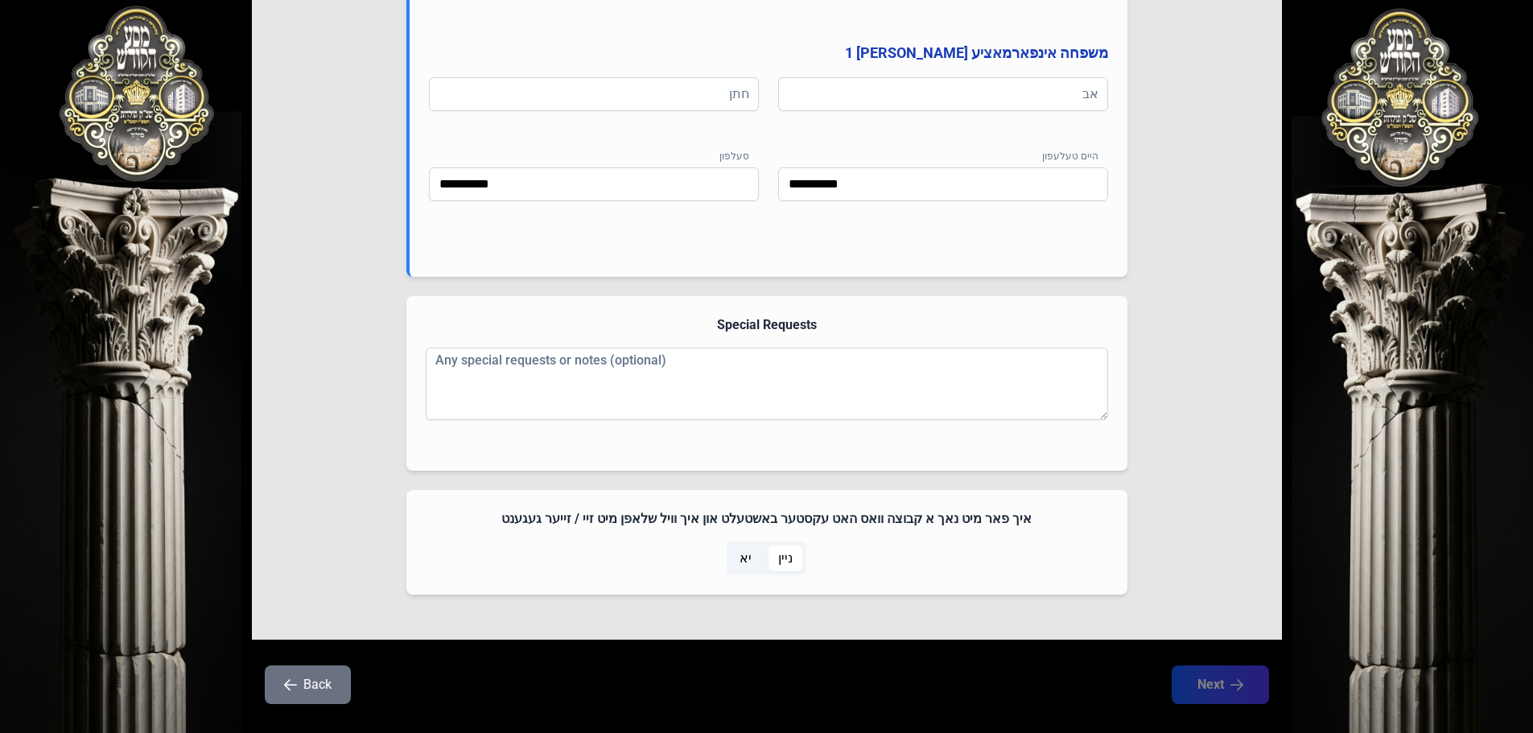
scroll to position [966, 0]
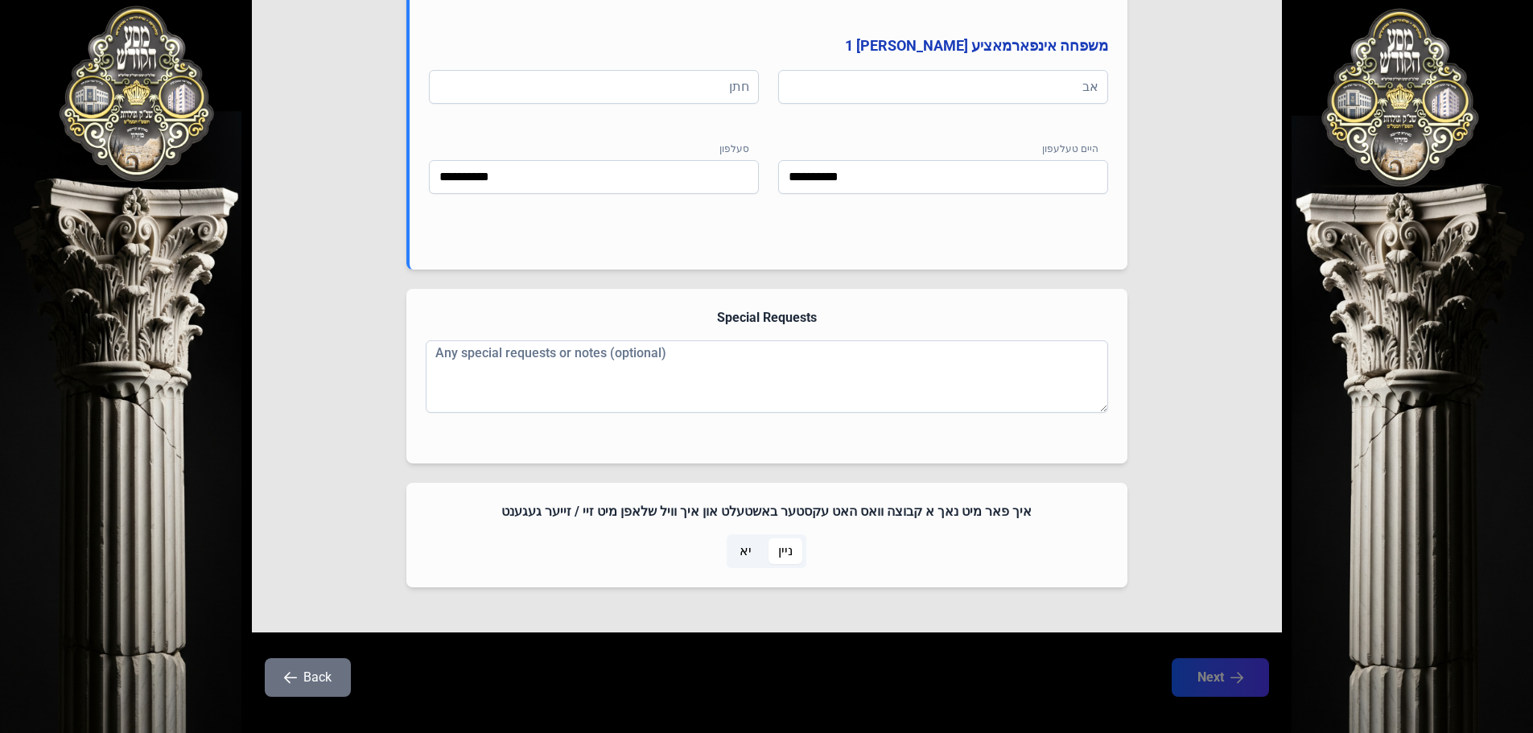
click at [754, 554] on span "יא" at bounding box center [745, 551] width 31 height 26
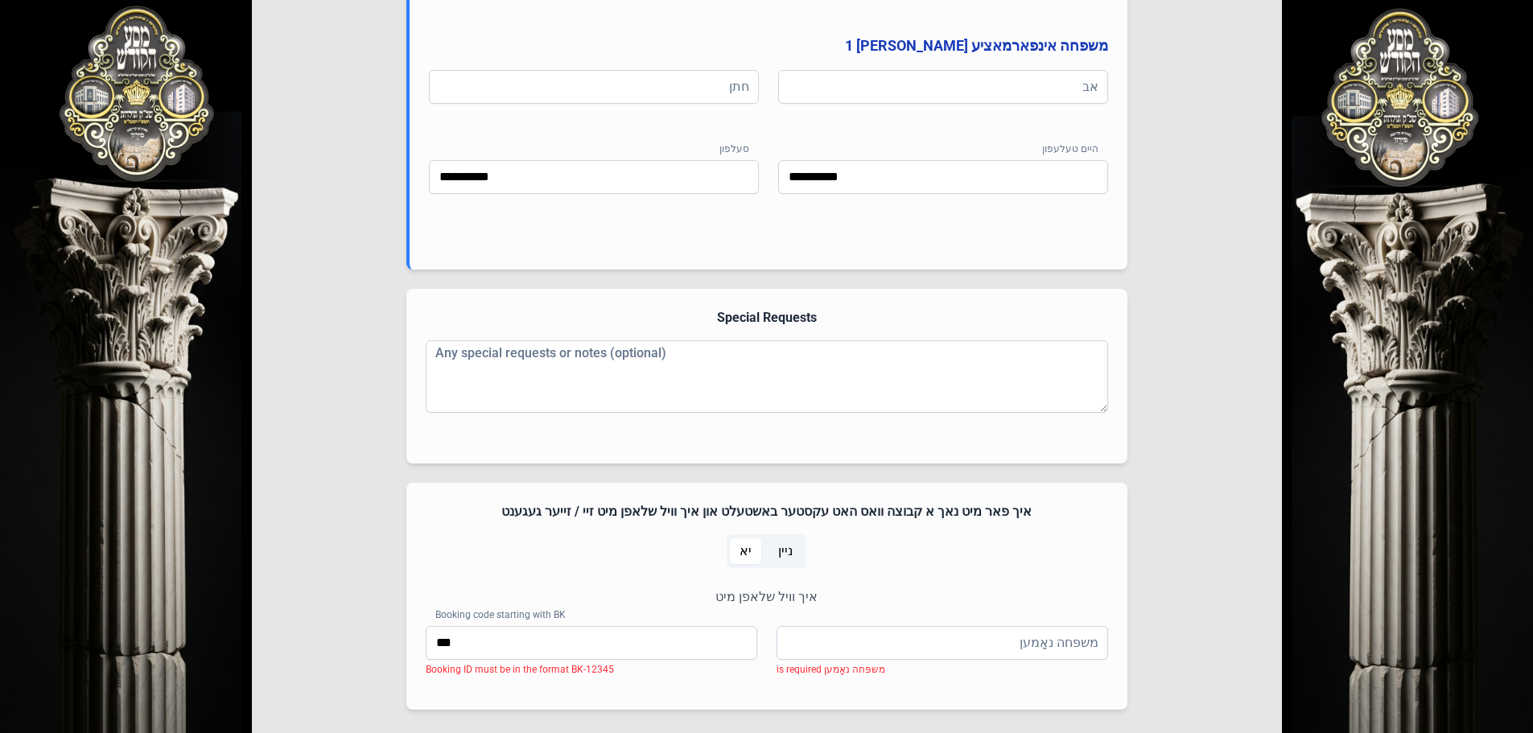
click at [788, 558] on span "ניין" at bounding box center [785, 551] width 14 height 19
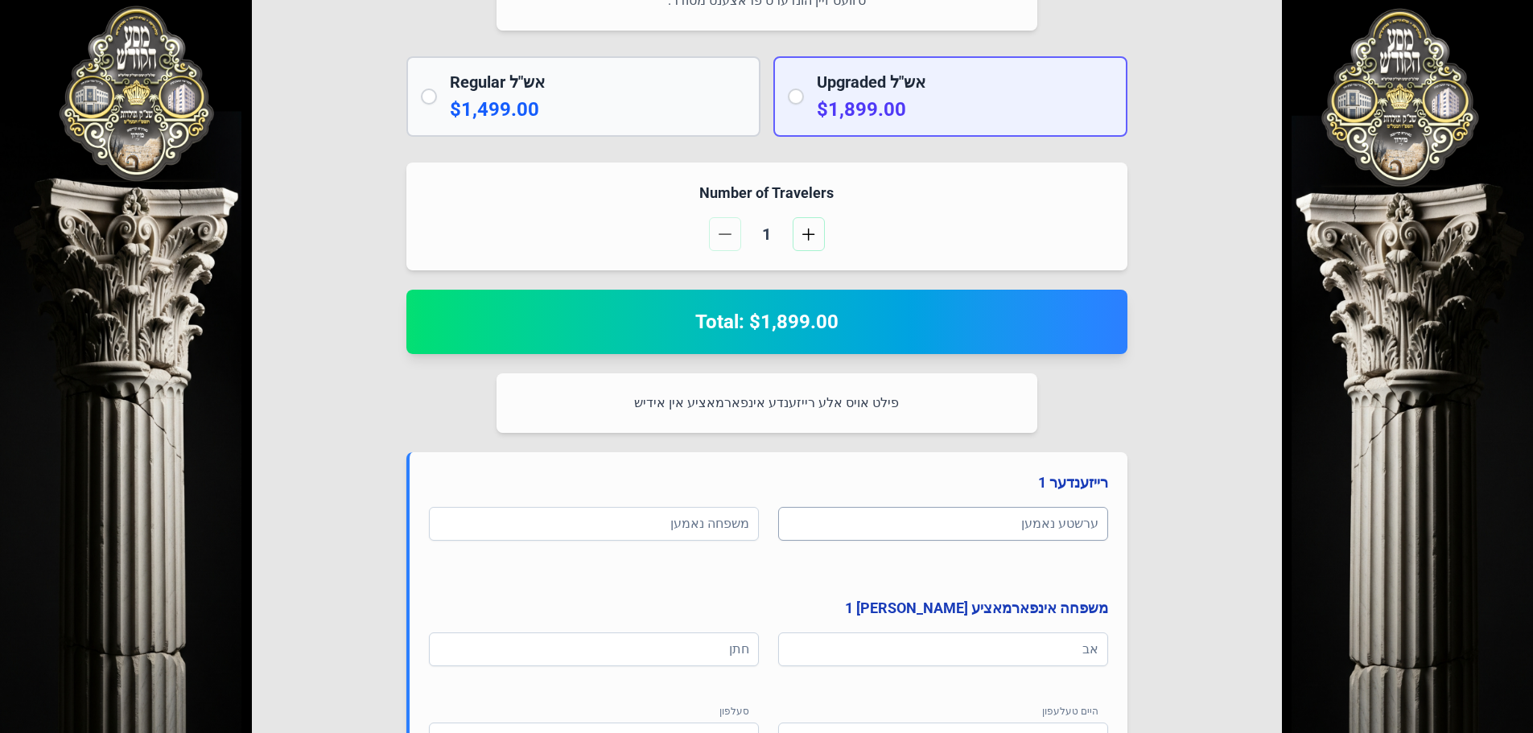
scroll to position [424, 0]
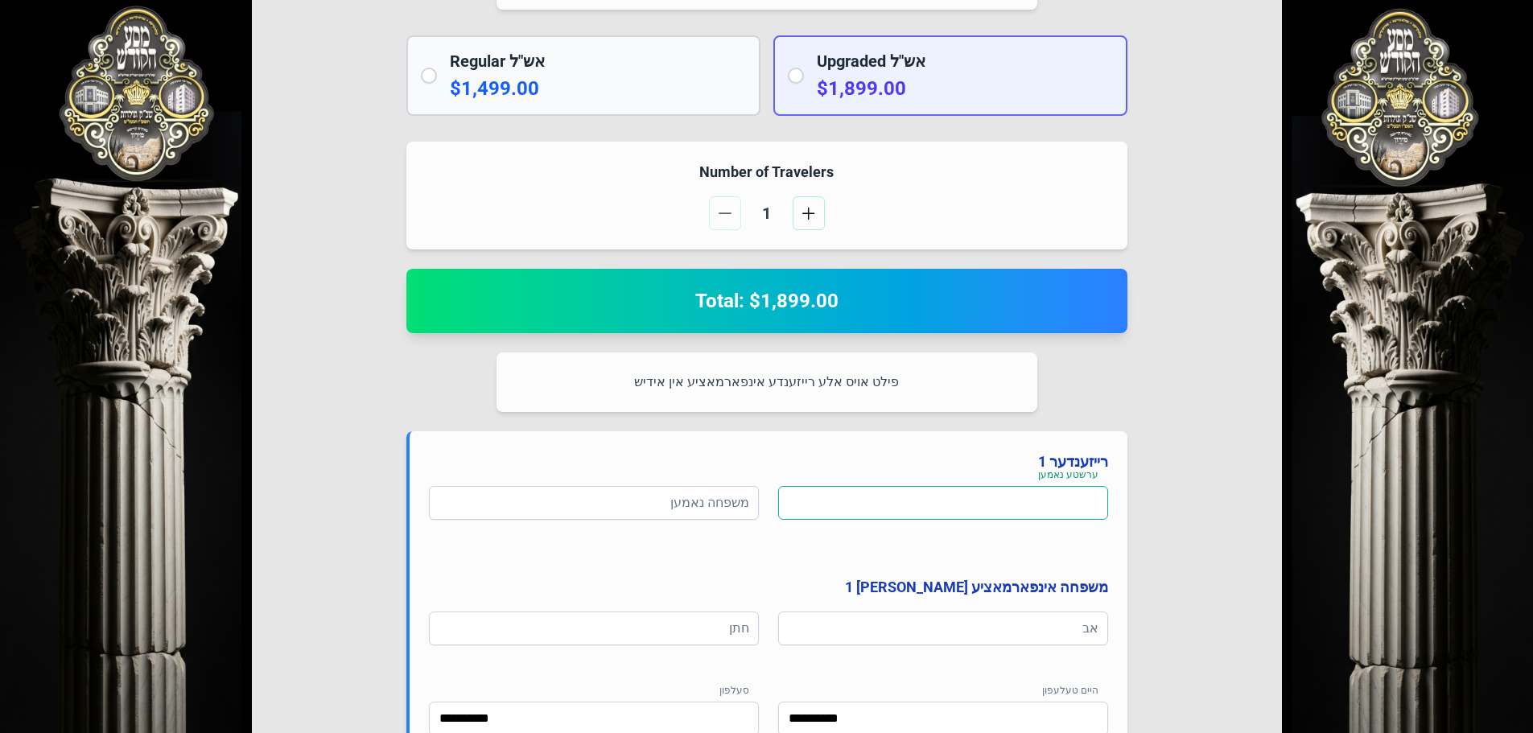
click at [944, 506] on input at bounding box center [943, 503] width 330 height 34
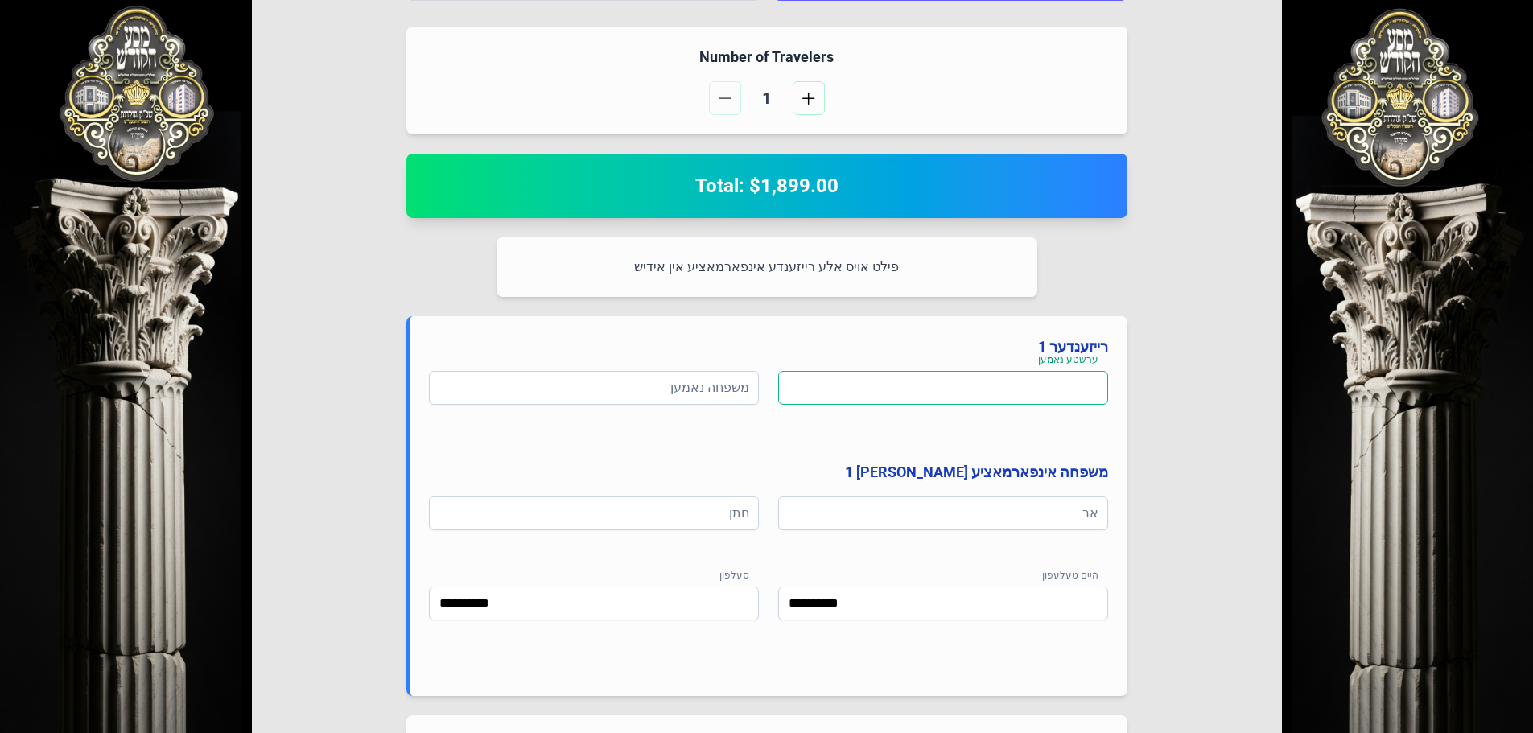
scroll to position [505, 0]
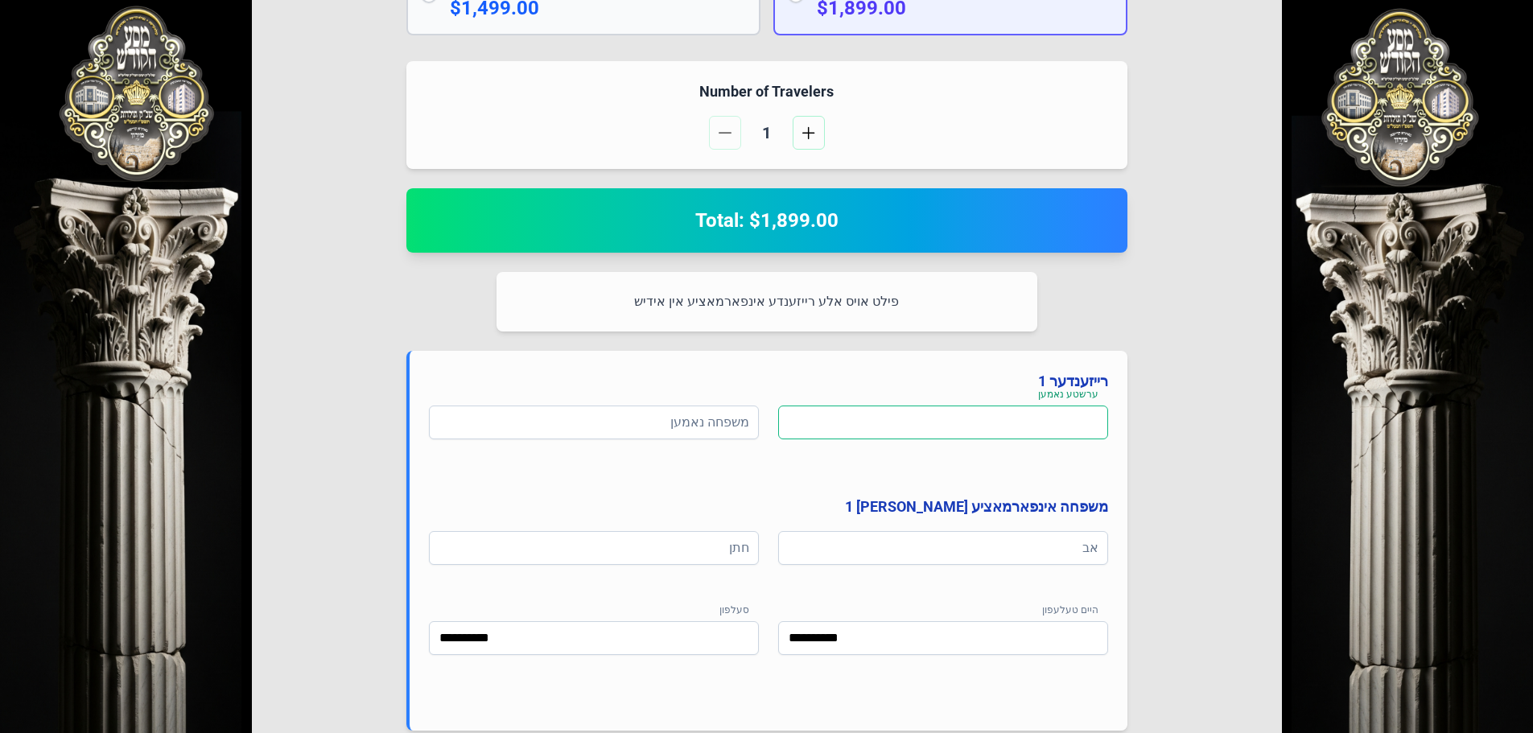
click at [898, 419] on input at bounding box center [943, 423] width 330 height 34
click at [1012, 419] on input at bounding box center [943, 423] width 330 height 34
type input "****"
click at [622, 426] on input at bounding box center [594, 423] width 330 height 34
type input "**********"
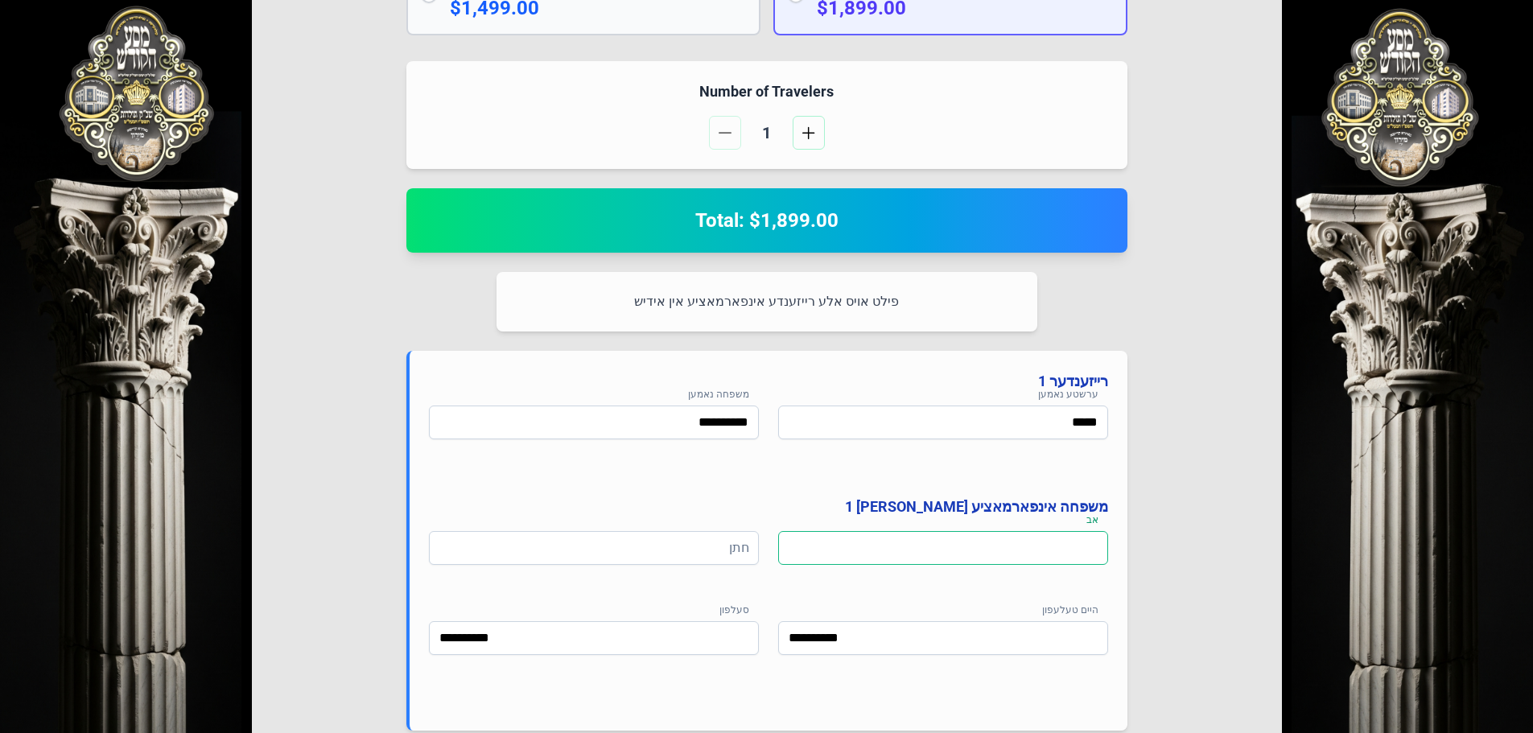
click at [856, 535] on input at bounding box center [943, 548] width 330 height 34
type input "*"
click at [711, 561] on input at bounding box center [594, 548] width 330 height 34
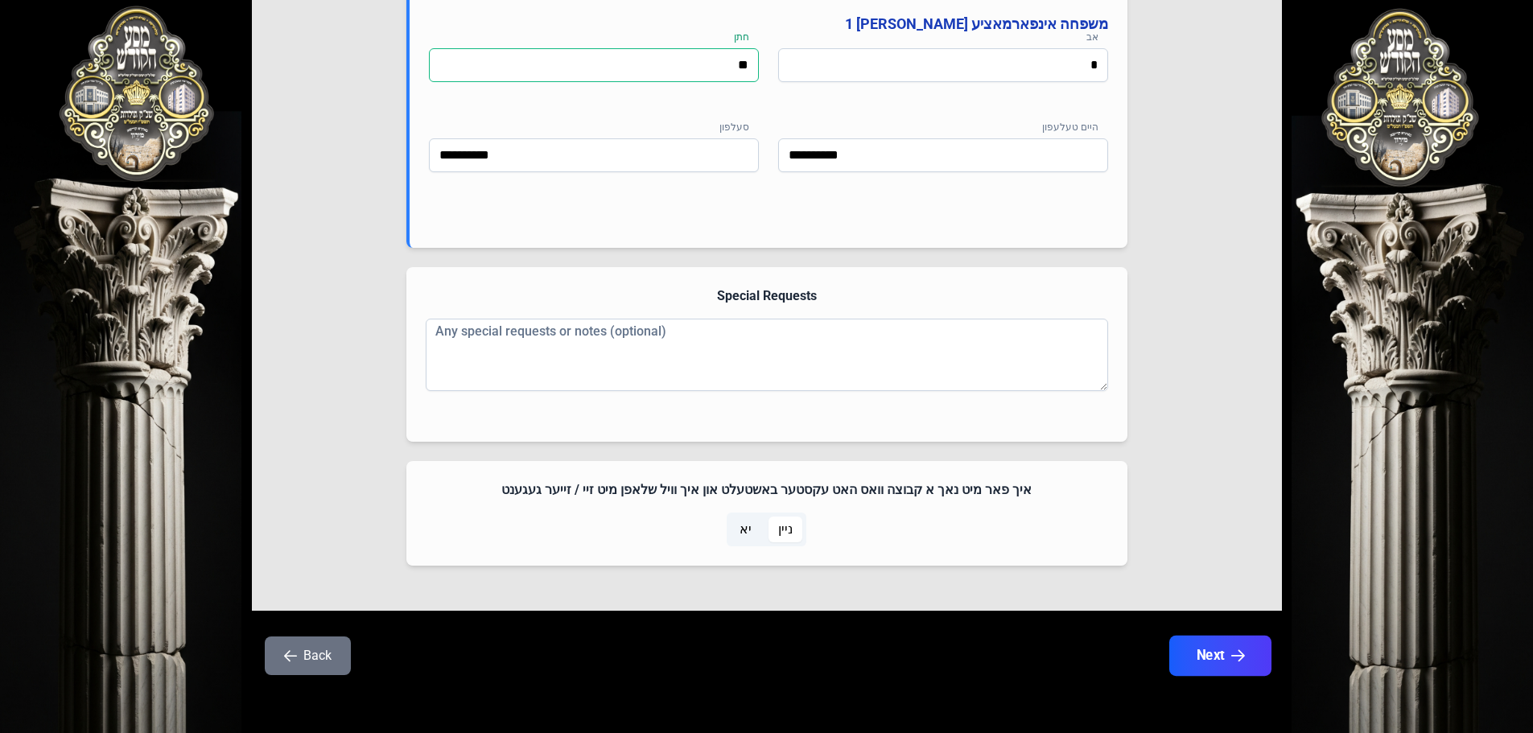
type input "*"
click at [1218, 665] on button "Next" at bounding box center [1219, 656] width 102 height 40
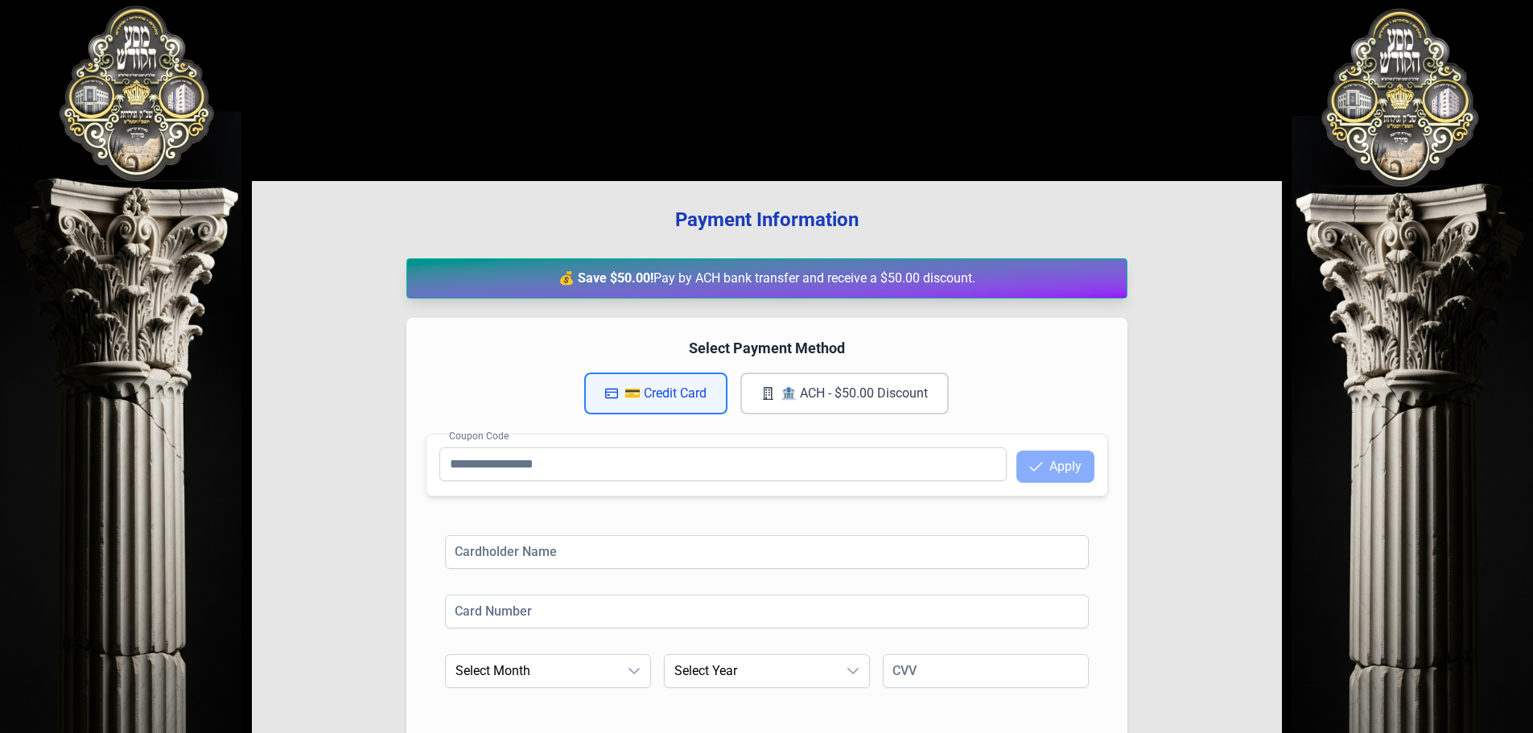
scroll to position [0, 0]
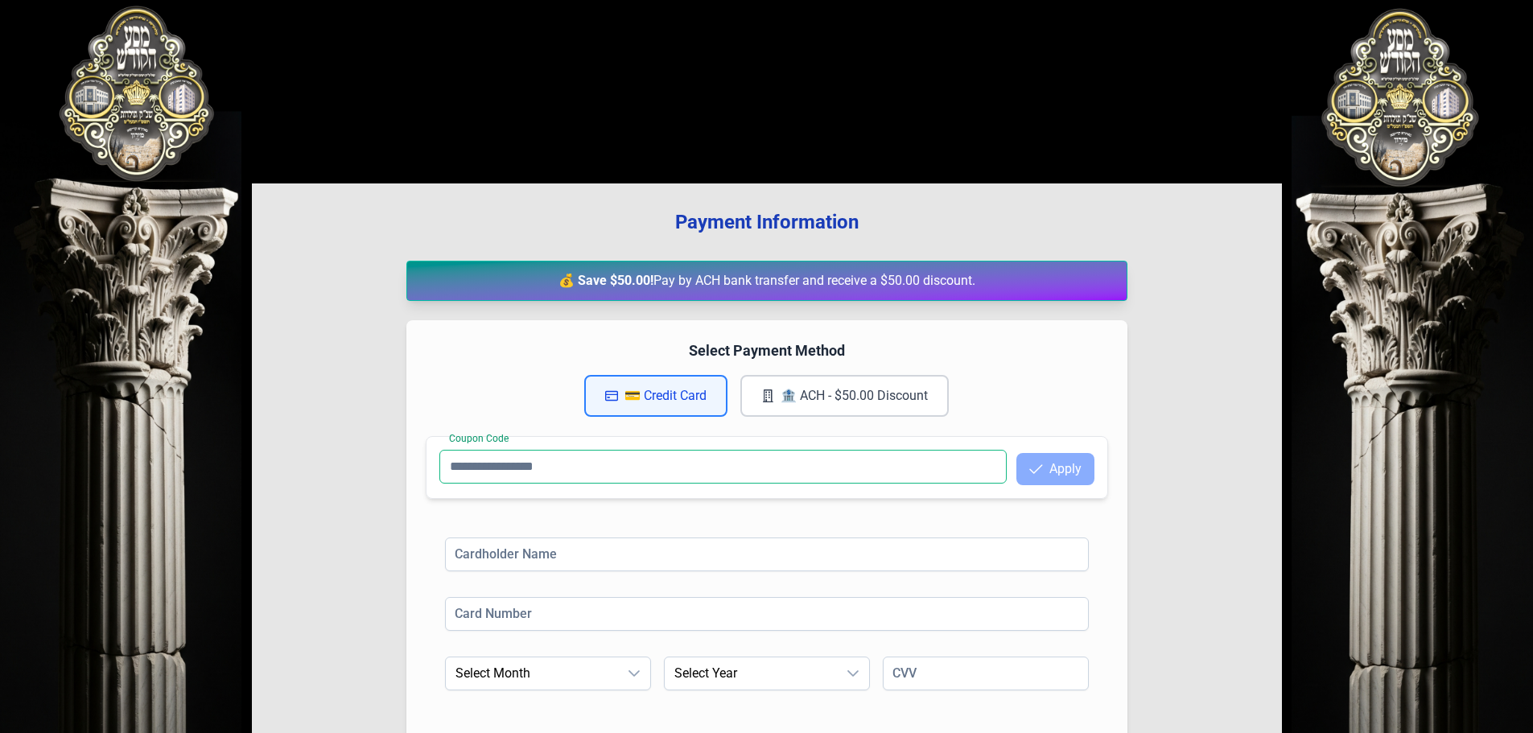
click at [739, 464] on input "Coupon Code" at bounding box center [722, 467] width 567 height 34
click at [1218, 415] on div "Payment Information 💰 Save $50.00! Pay by ACH bank transfer and receive a $50.0…" at bounding box center [767, 532] width 1030 height 698
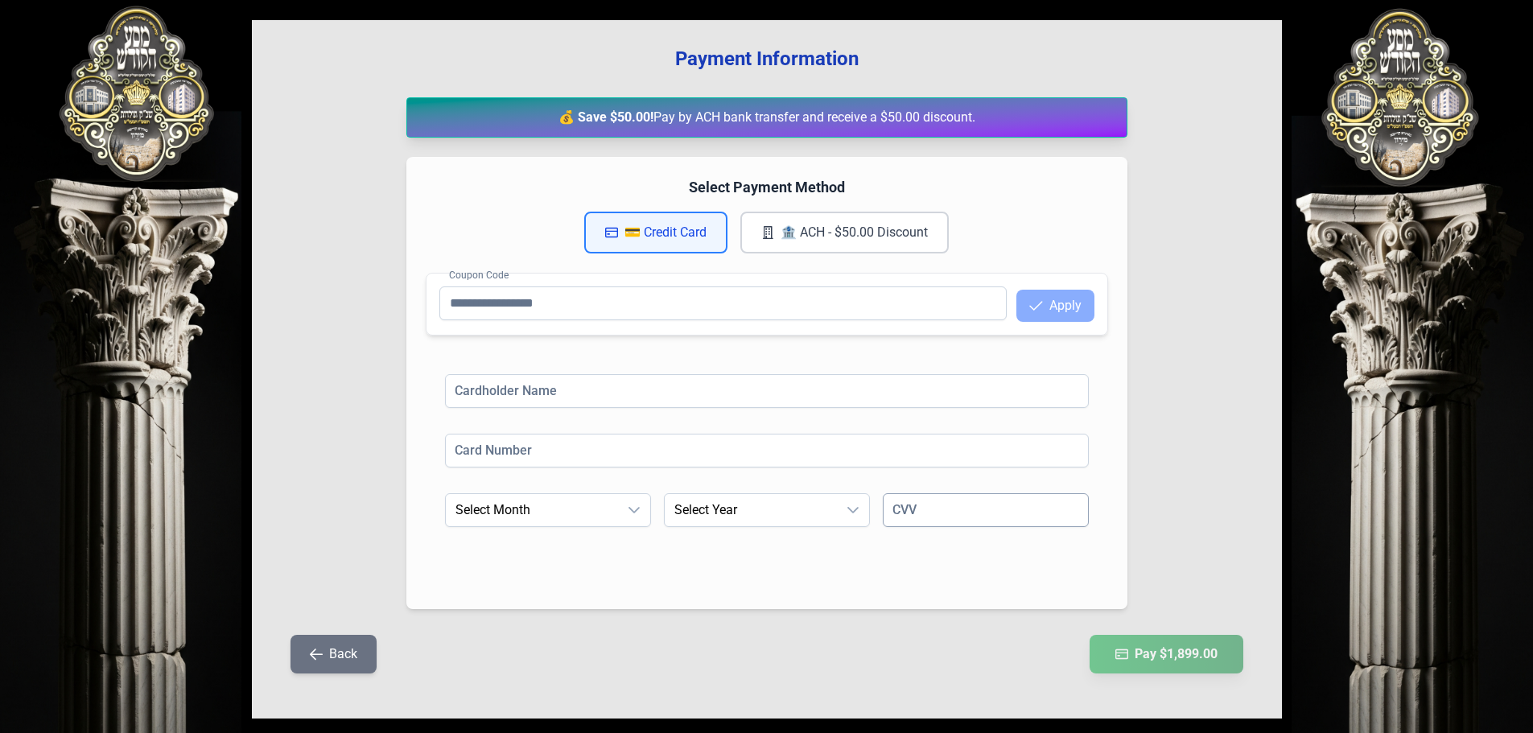
scroll to position [187, 0]
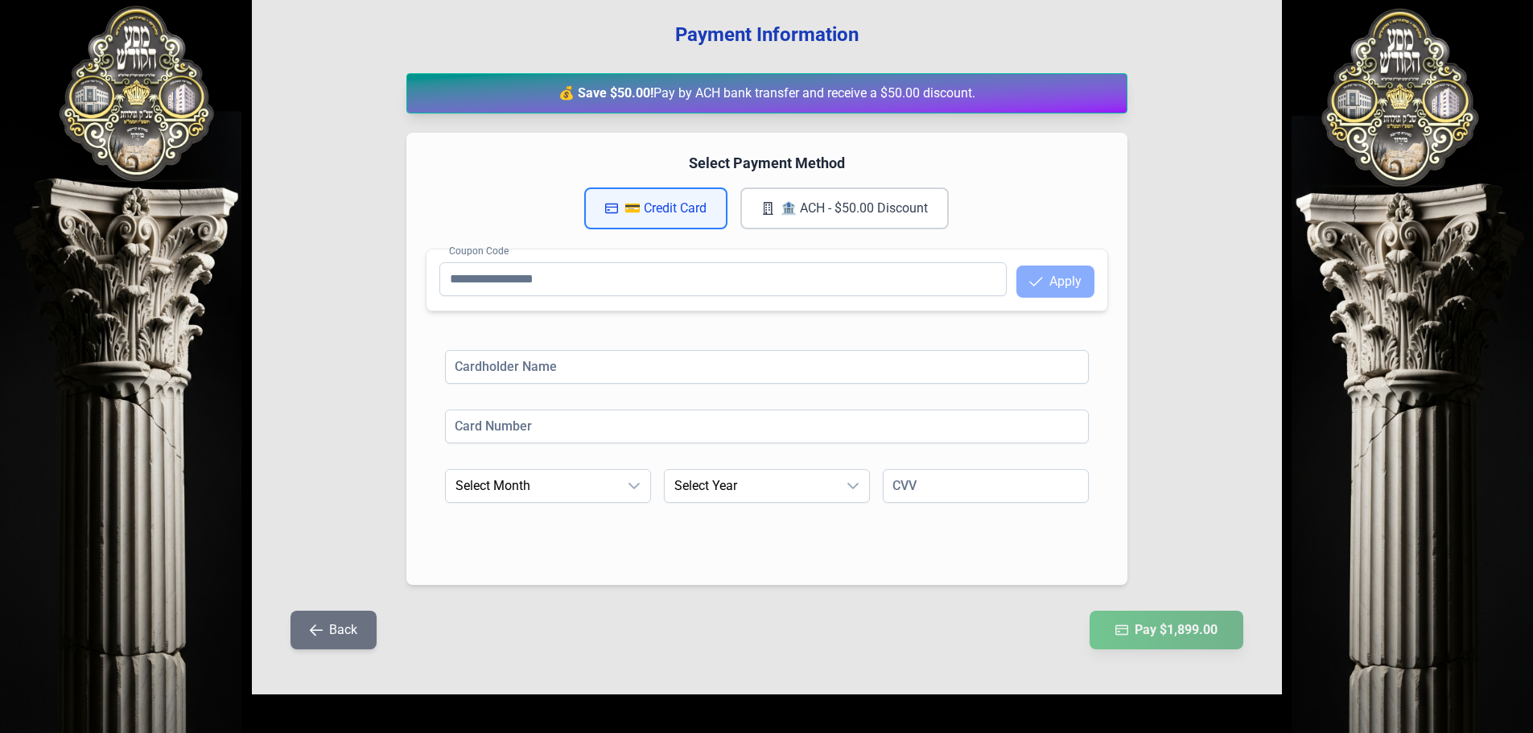
click at [834, 199] on button "🏦 ACH - $50.00 Discount" at bounding box center [844, 208] width 208 height 42
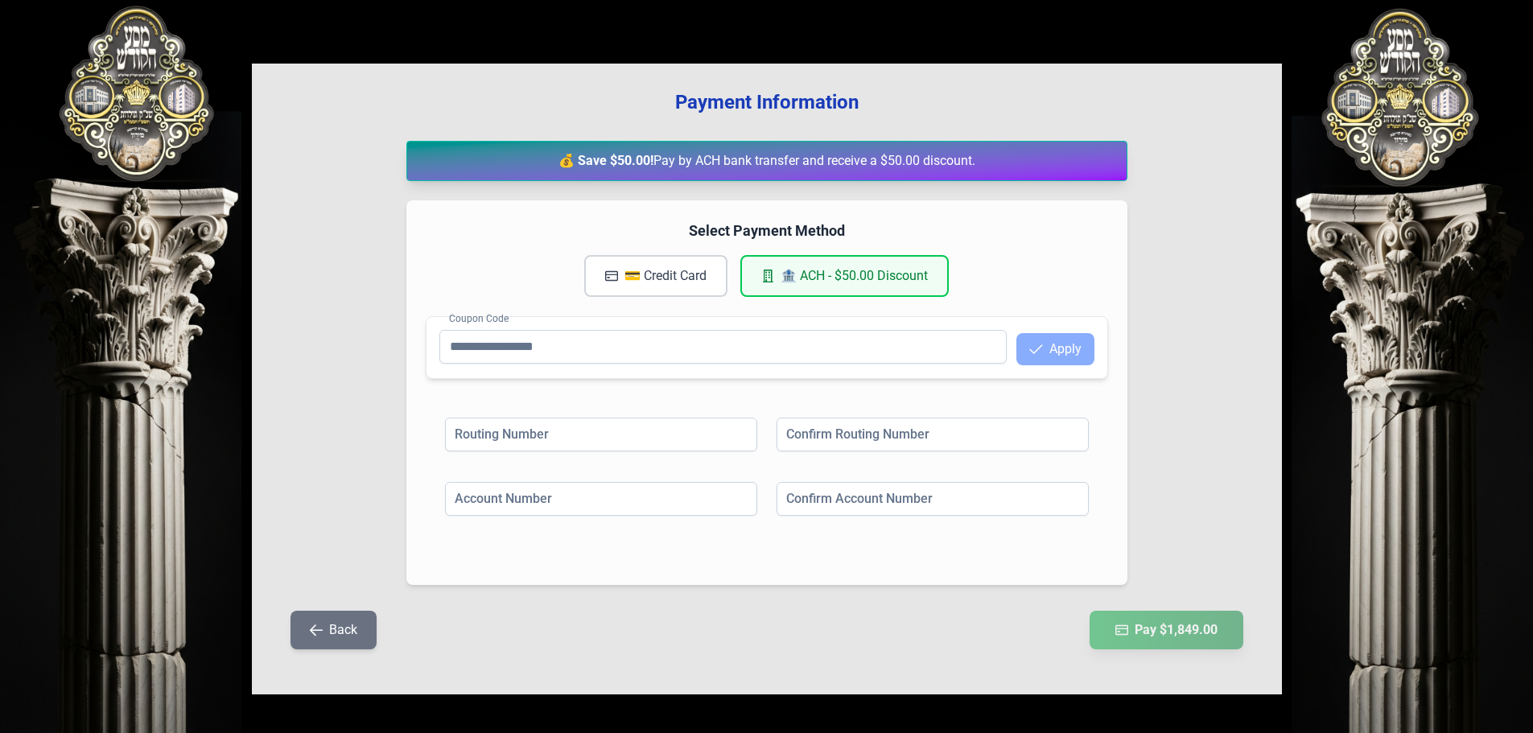
click at [624, 286] on button "💳 Credit Card" at bounding box center [655, 276] width 143 height 42
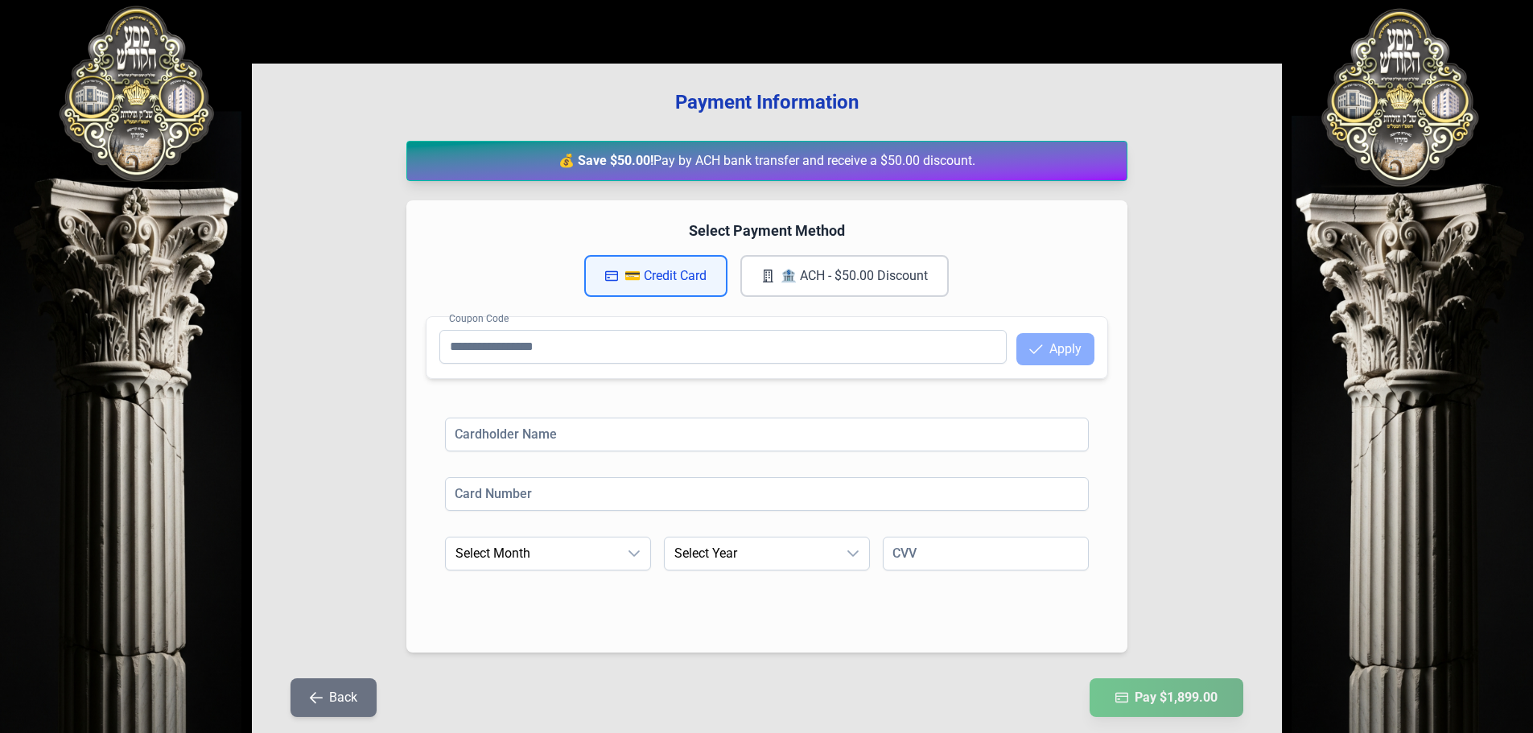
click at [752, 282] on button "🏦 ACH - $50.00 Discount" at bounding box center [844, 276] width 208 height 42
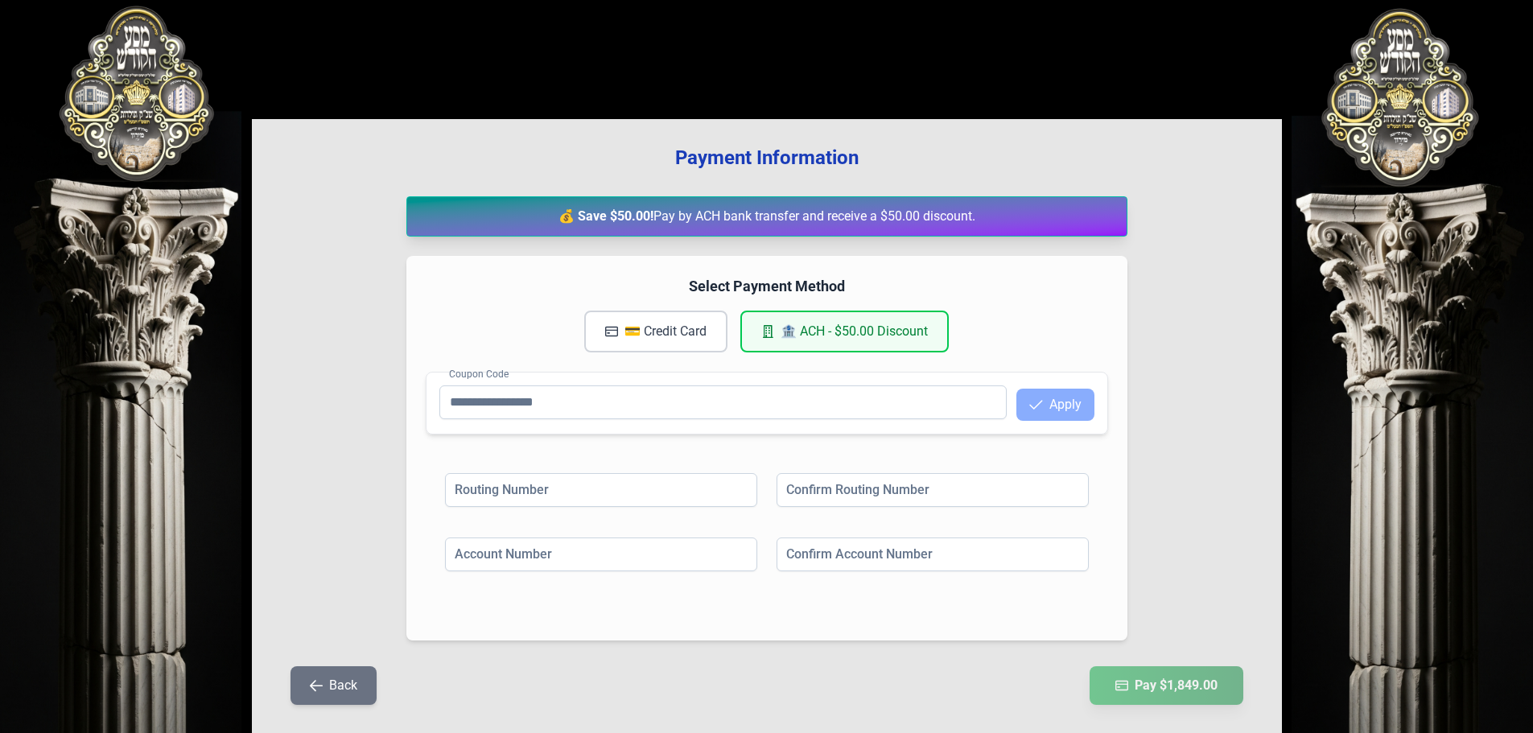
scroll to position [39, 0]
